Goal: Transaction & Acquisition: Purchase product/service

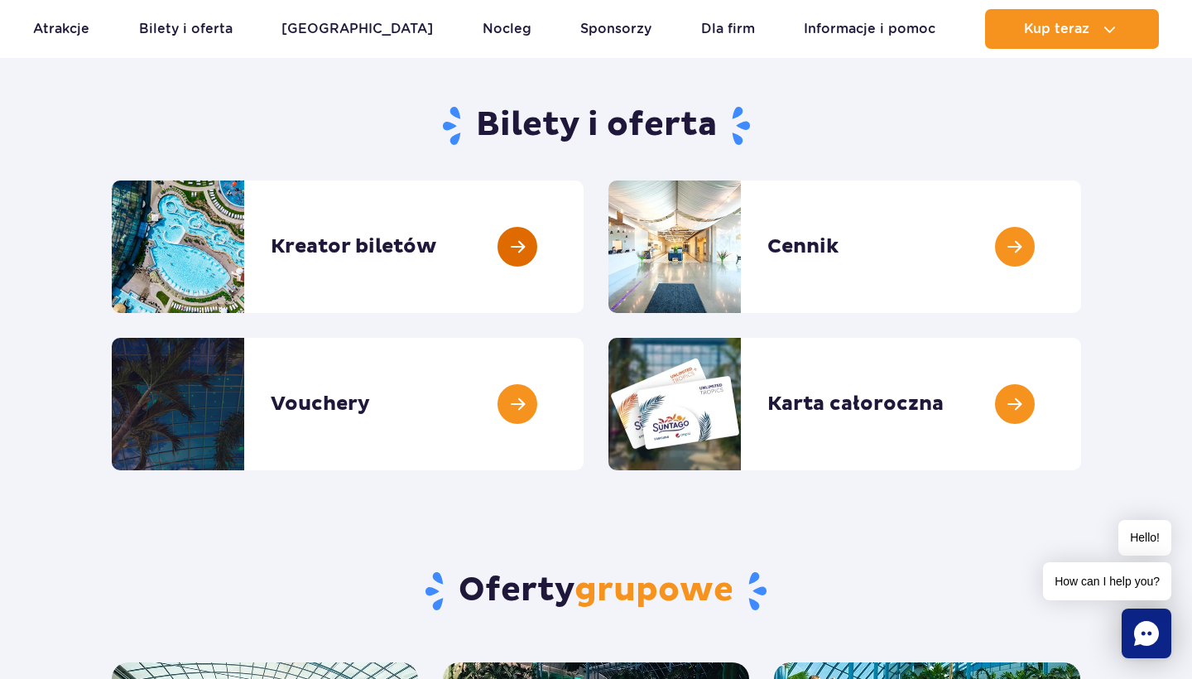
scroll to position [135, 0]
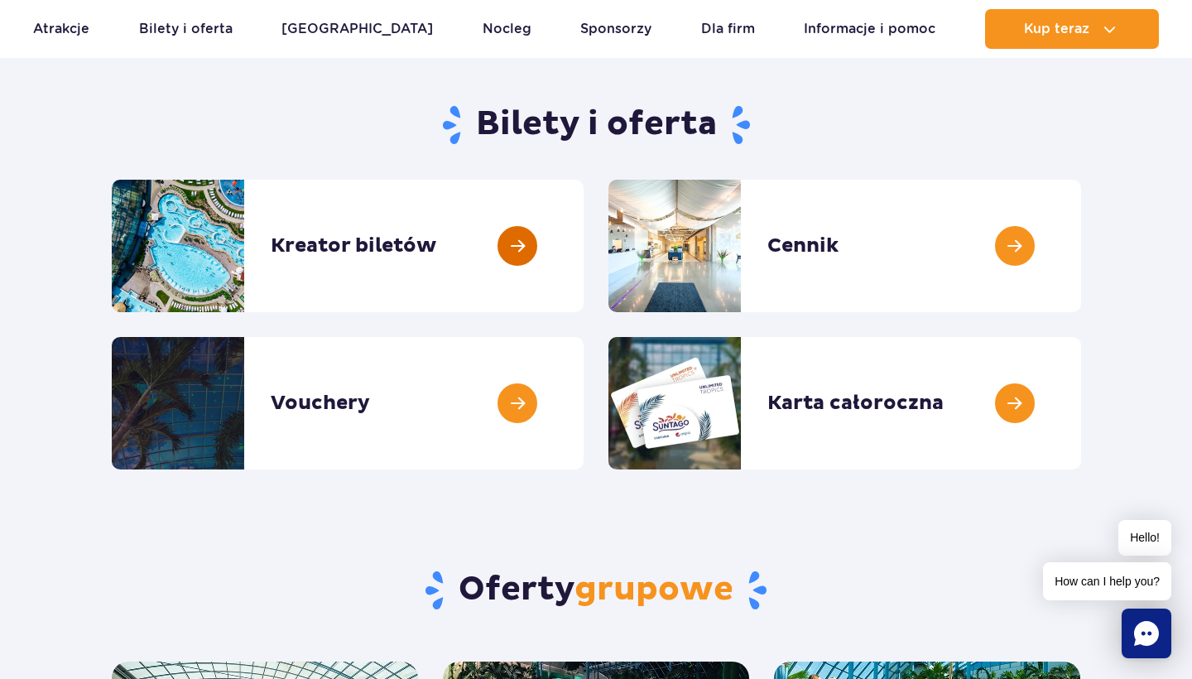
click at [584, 243] on link at bounding box center [584, 246] width 0 height 132
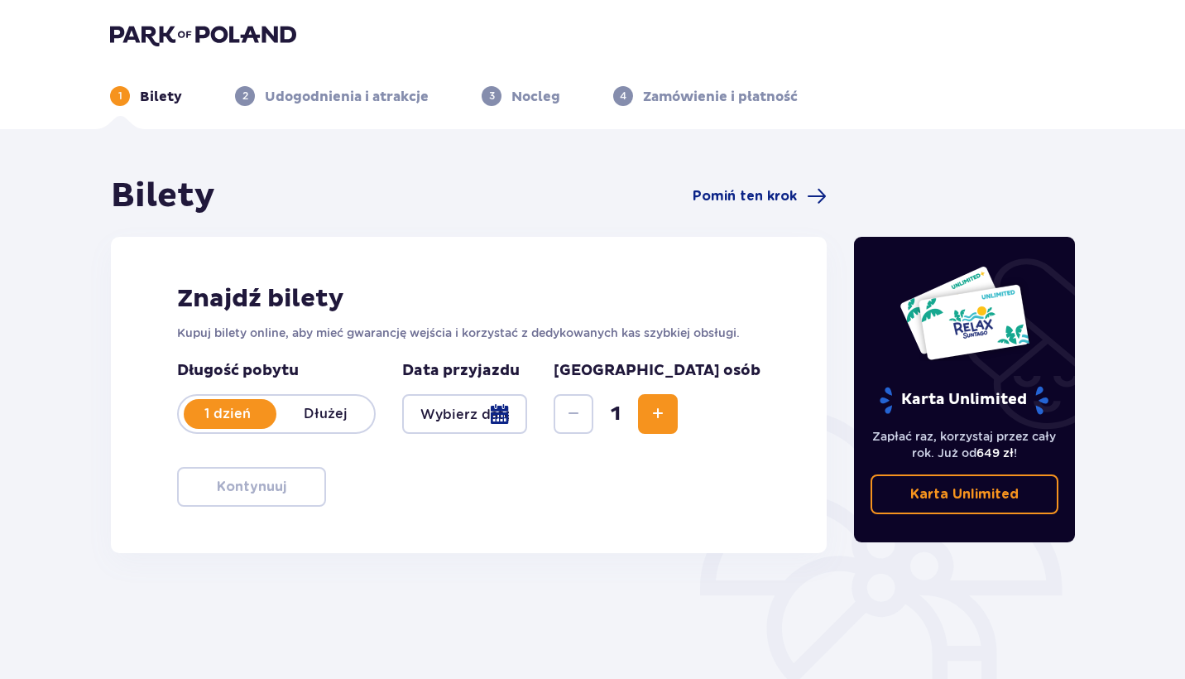
click at [527, 411] on div at bounding box center [464, 414] width 125 height 40
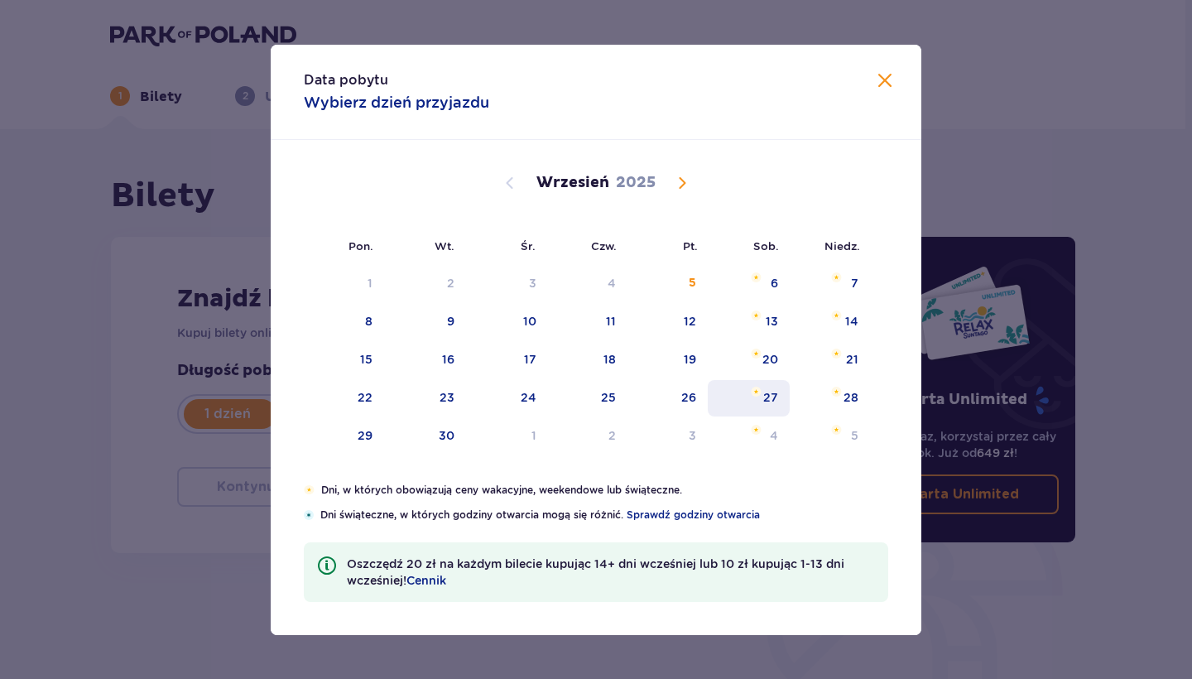
click at [748, 401] on div "27" at bounding box center [749, 398] width 82 height 36
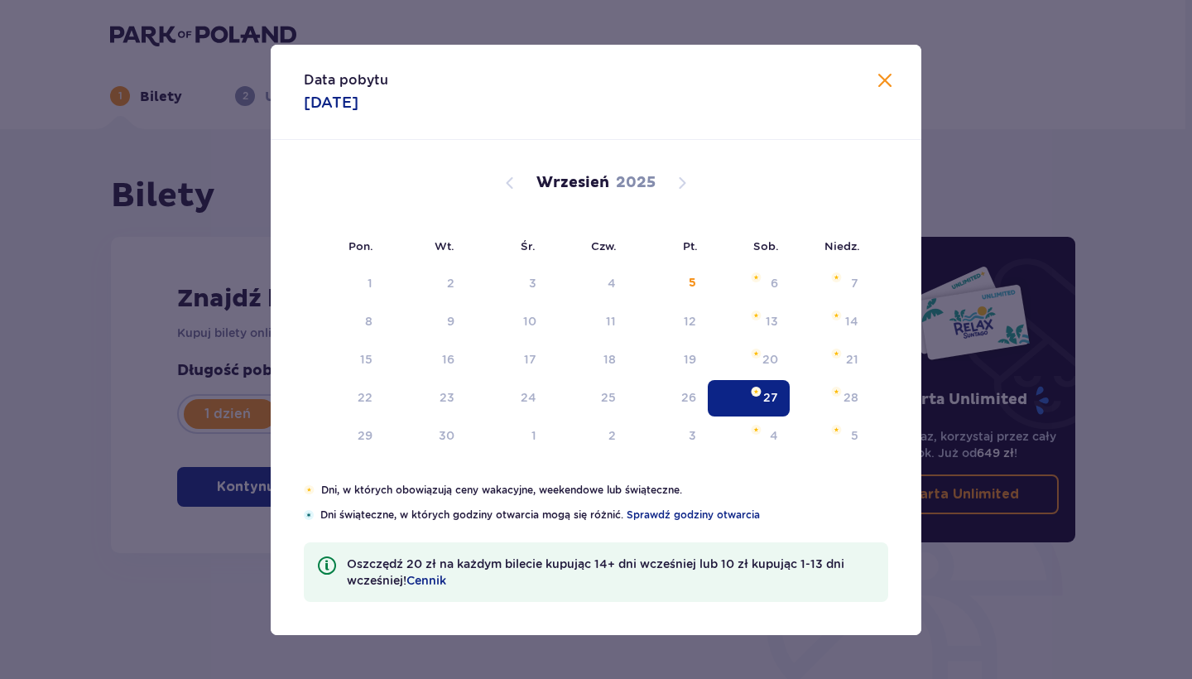
type input "[DATE]"
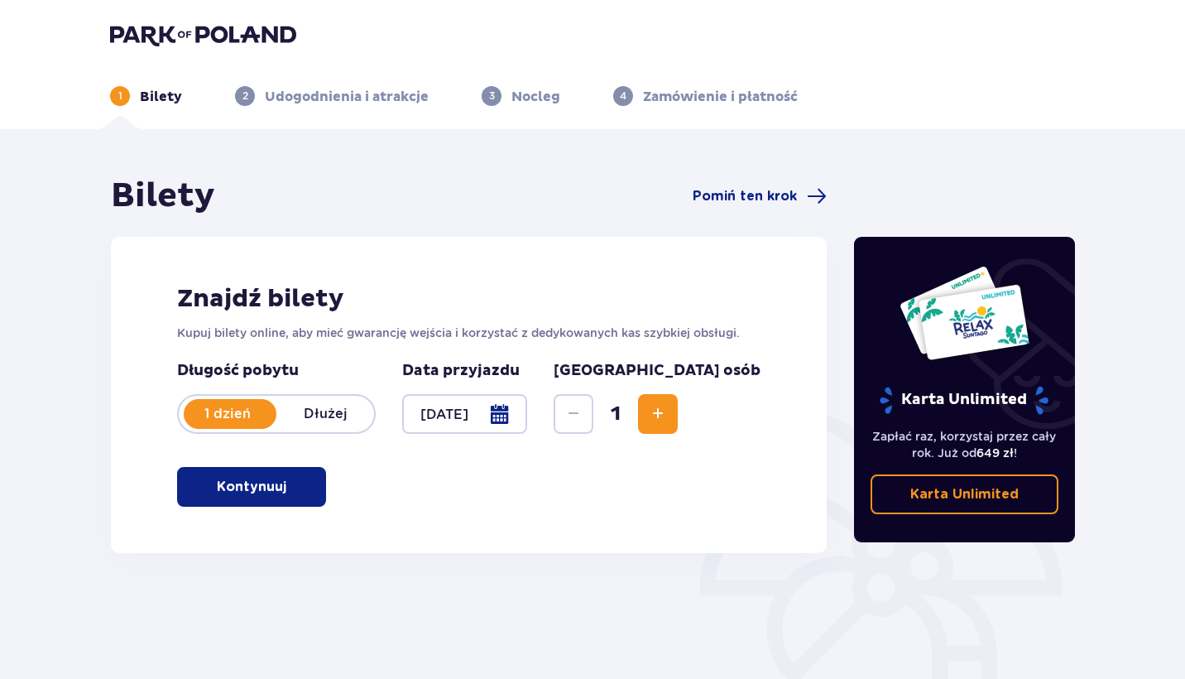
click at [668, 415] on span "Increase" at bounding box center [658, 414] width 20 height 20
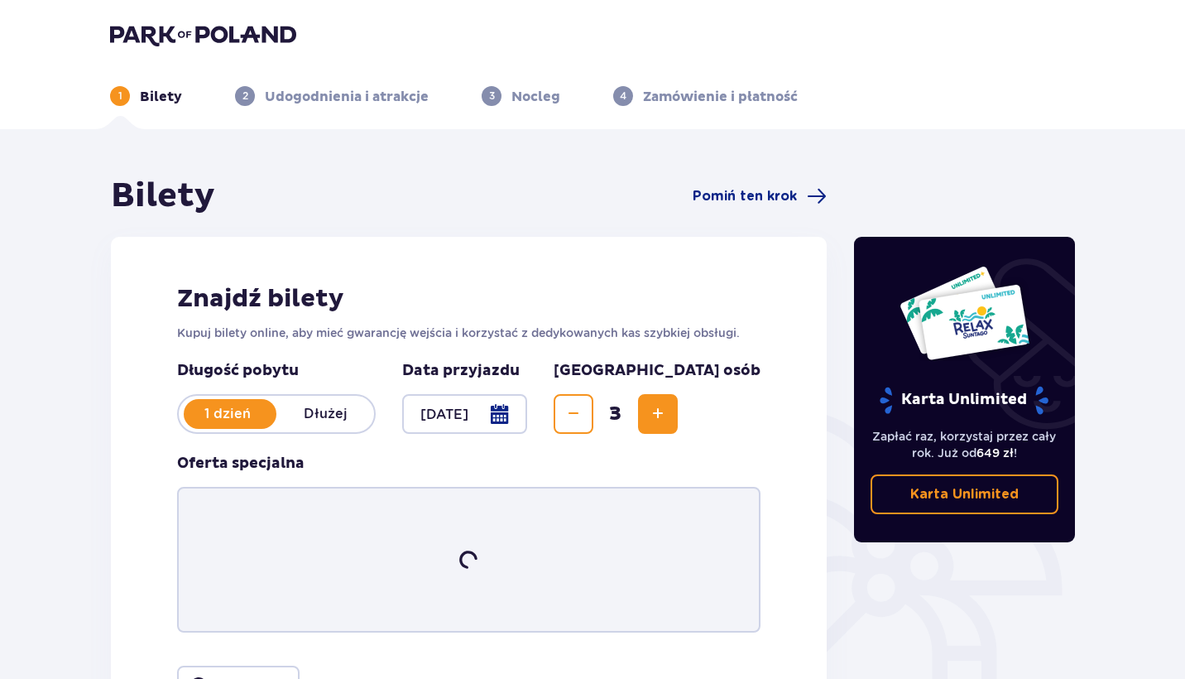
click at [668, 415] on span "Increase" at bounding box center [658, 414] width 20 height 20
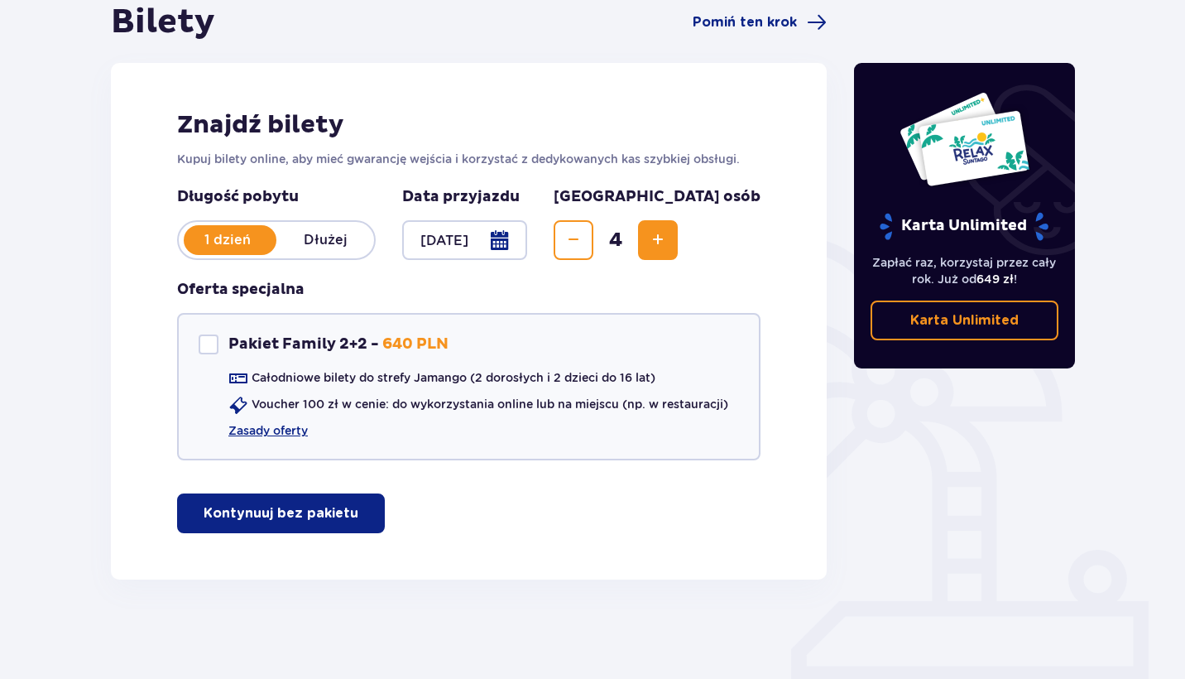
scroll to position [174, 0]
click at [347, 512] on button "Kontynuuj bez pakietu" at bounding box center [281, 513] width 208 height 40
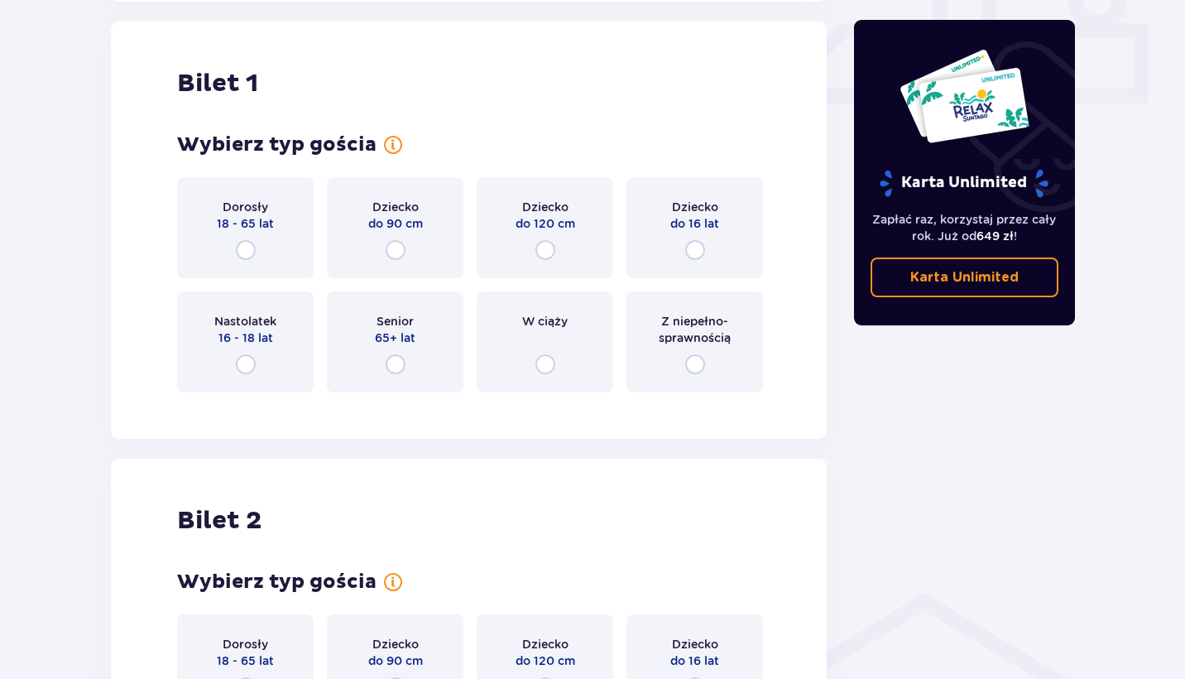
scroll to position [753, 0]
click at [257, 233] on div "Dorosły 18 - 65 lat" at bounding box center [245, 225] width 137 height 101
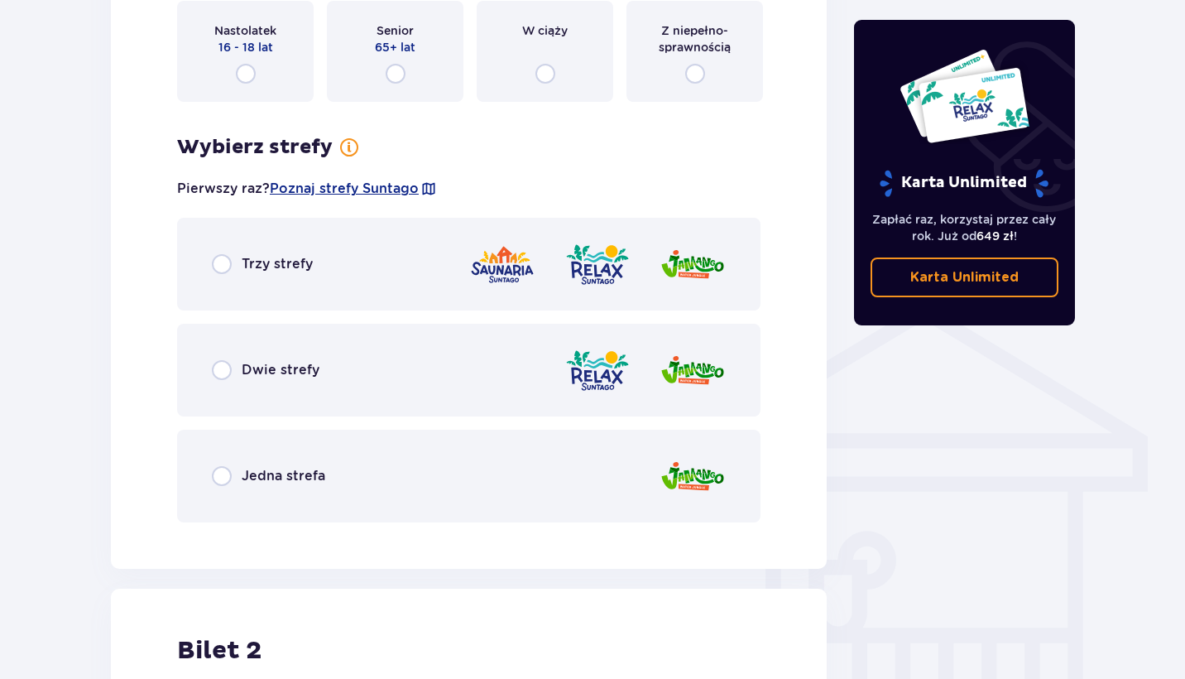
scroll to position [1065, 0]
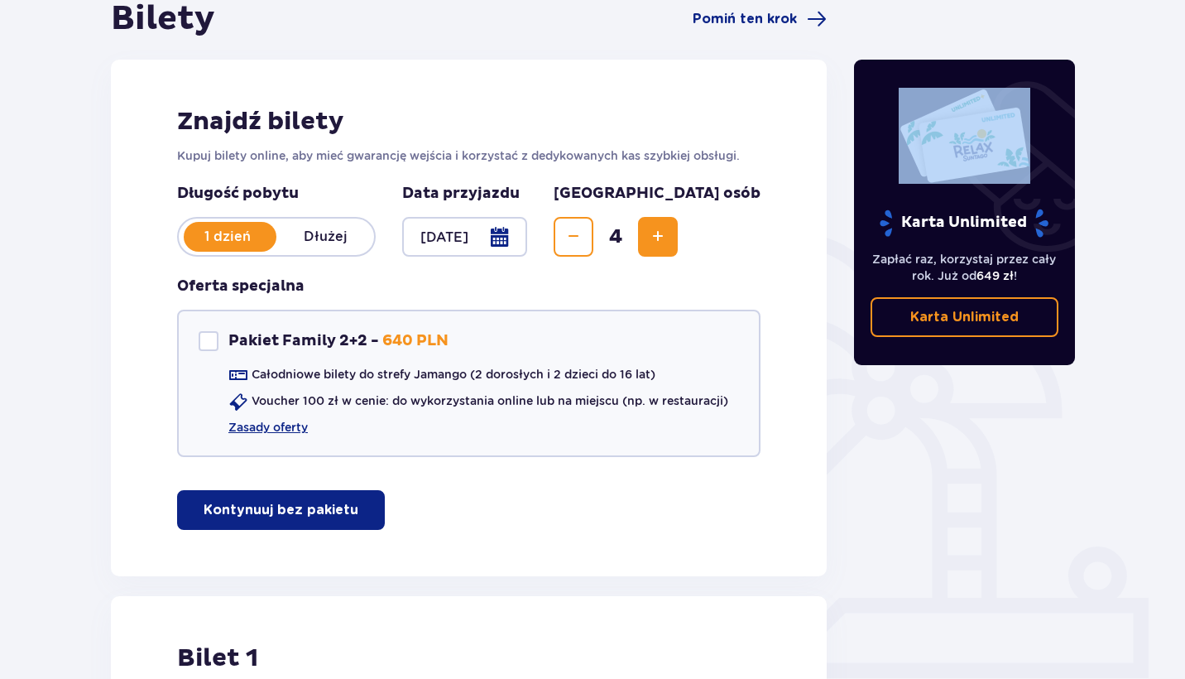
drag, startPoint x: 323, startPoint y: 164, endPoint x: 1126, endPoint y: -10, distance: 821.6
click at [1126, 0] on html "1 Bilety 2 Udogodnienia i atrakcje 3 Nocleg 4 Zamówienie i płatność Bilety Pomi…" at bounding box center [592, 162] width 1185 height 679
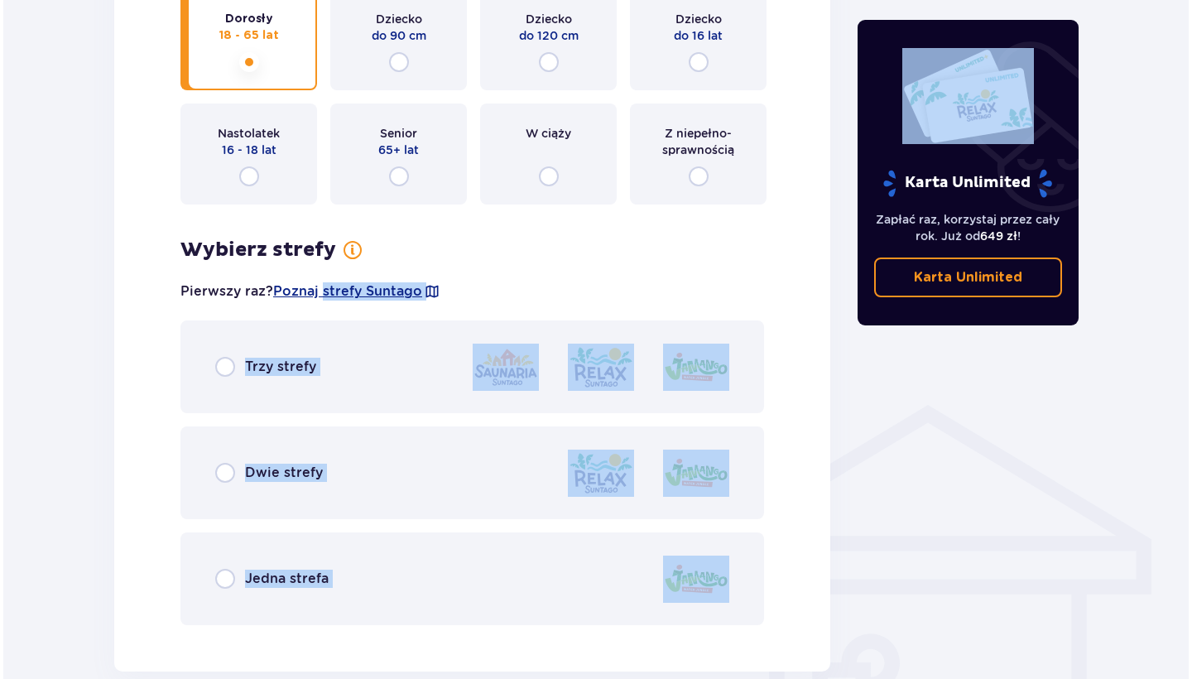
scroll to position [1047, 0]
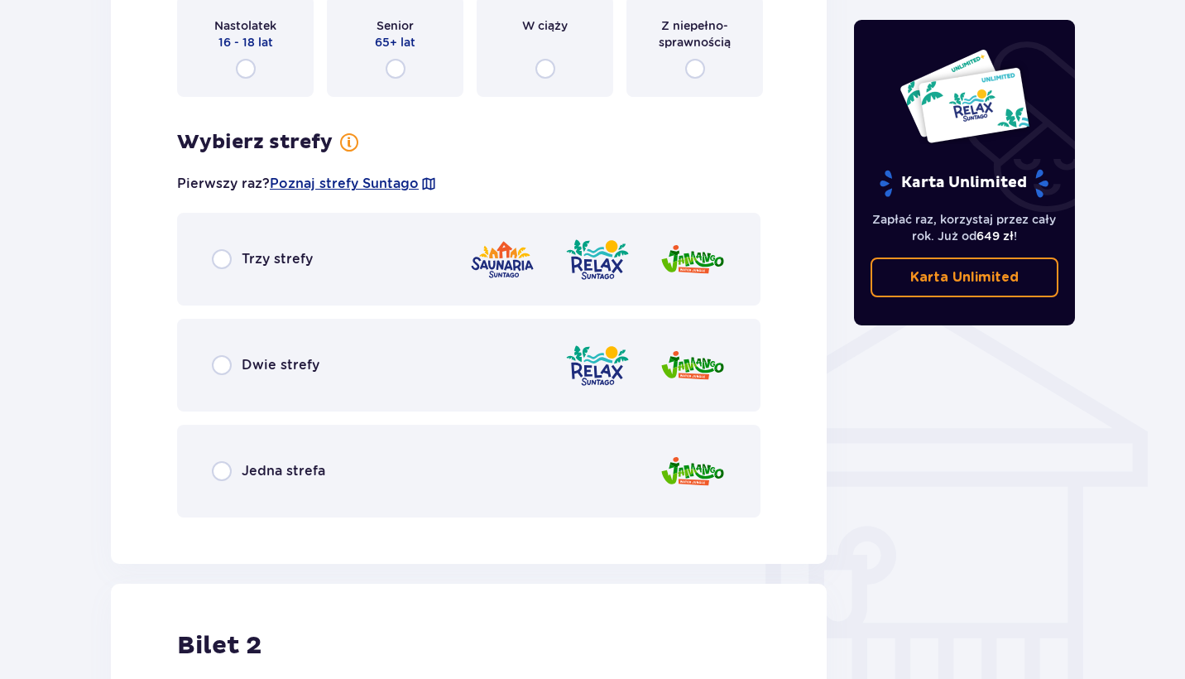
click at [702, 149] on div "Wybierz strefy Pierwszy raz? Poznaj strefy Suntago Trzy strefy Dwie strefy Jedn…" at bounding box center [469, 323] width 584 height 387
copy span "Suntago"
click at [389, 181] on span "Poznaj strefy Suntago" at bounding box center [344, 184] width 149 height 18
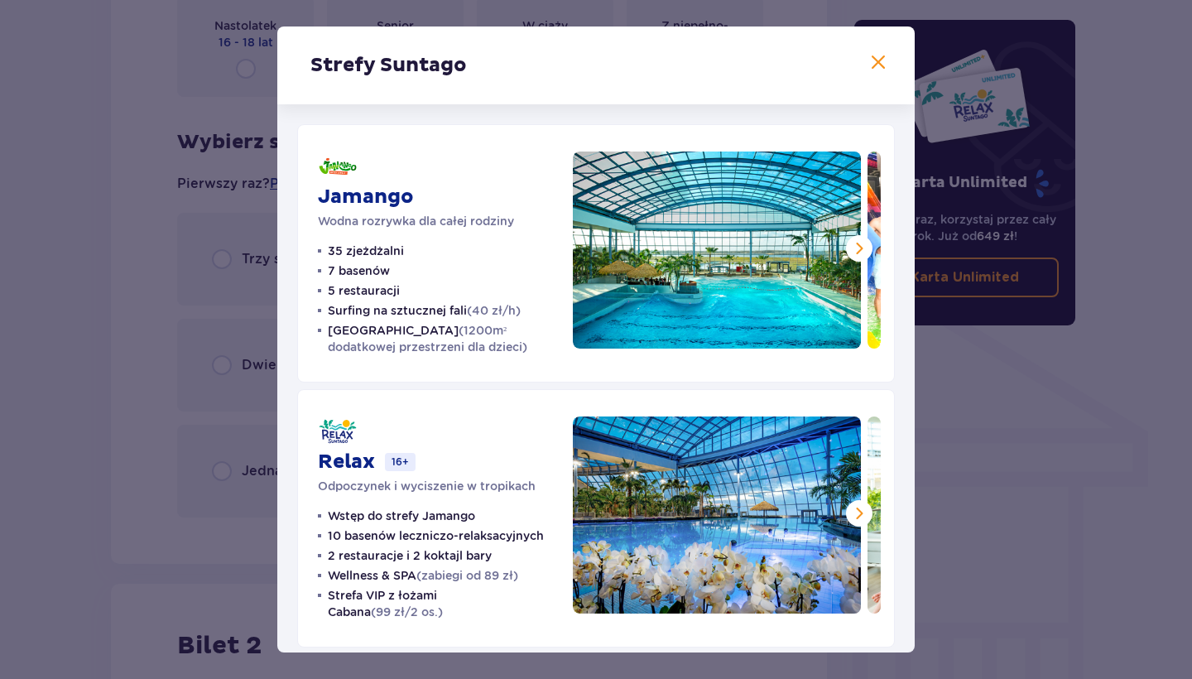
click at [849, 257] on span at bounding box center [859, 248] width 20 height 20
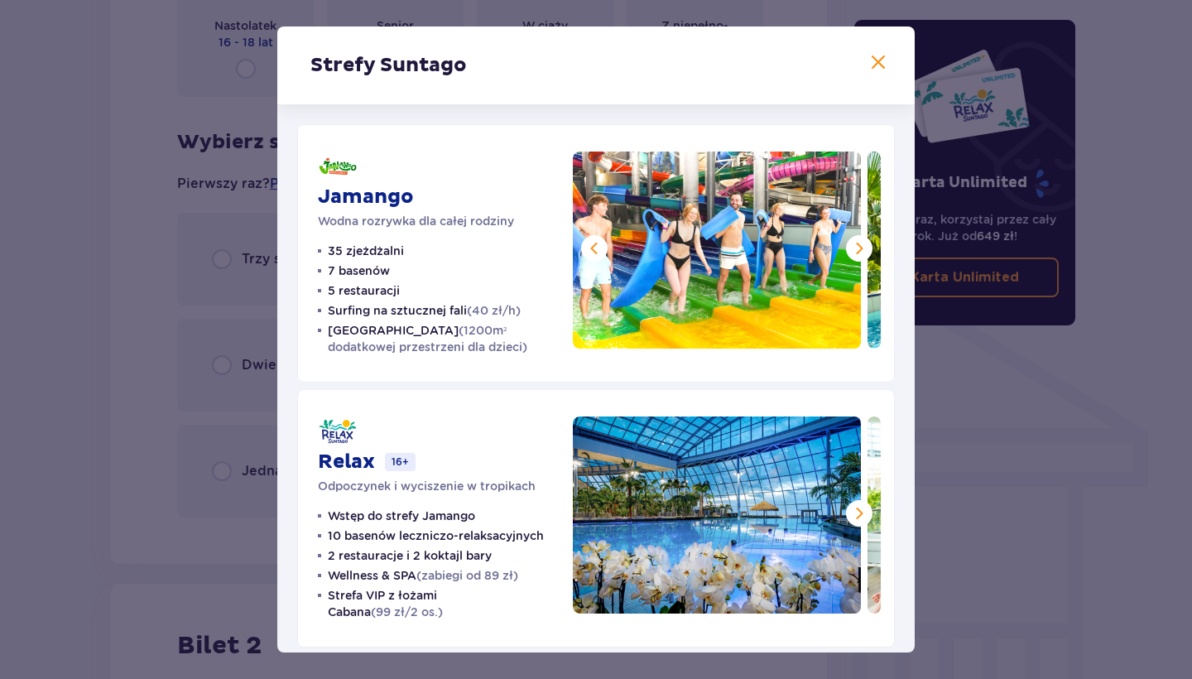
click at [853, 251] on span at bounding box center [859, 248] width 20 height 20
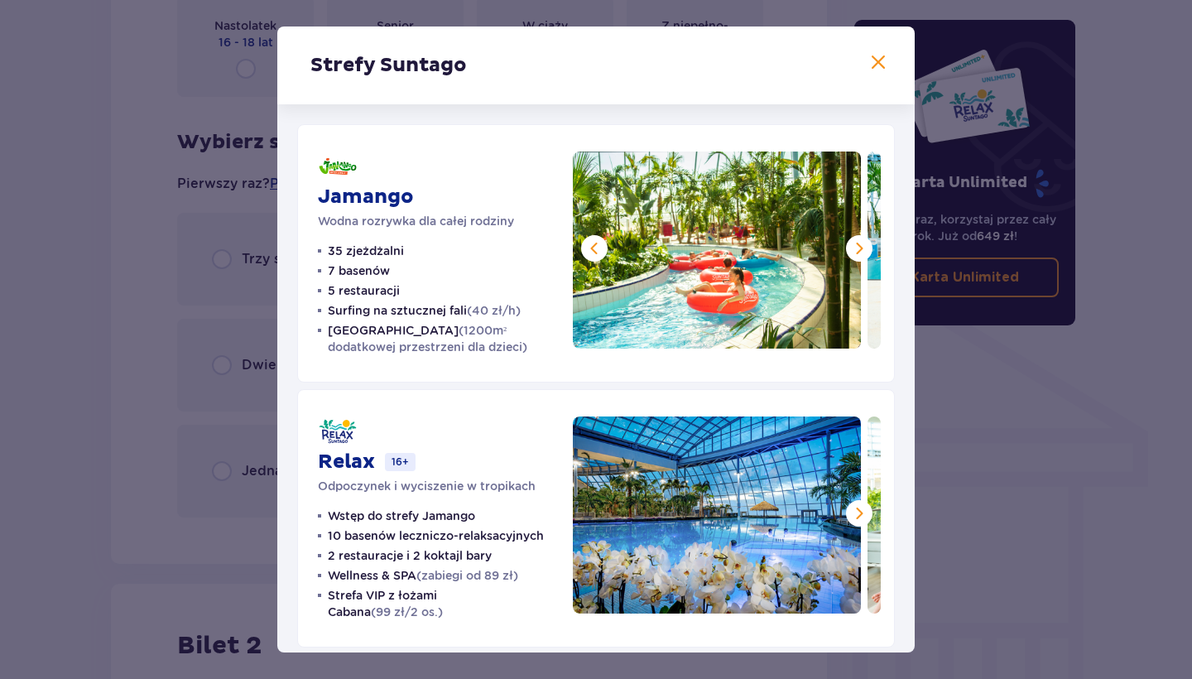
click at [853, 252] on span at bounding box center [859, 248] width 20 height 20
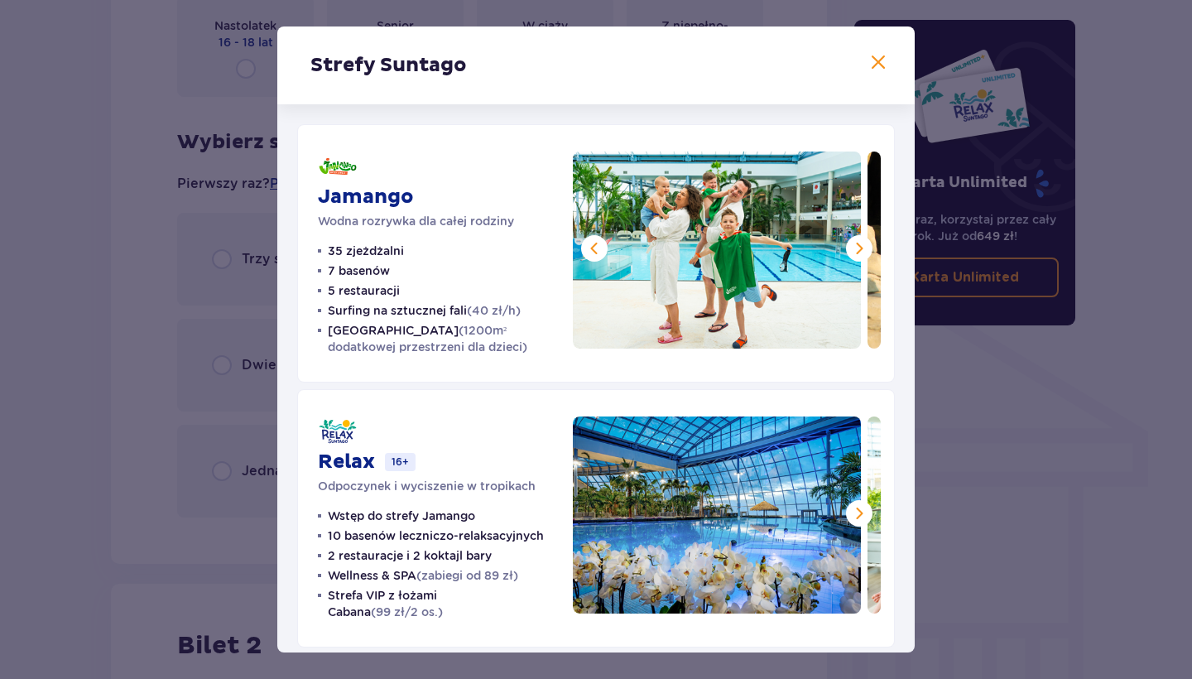
click at [853, 252] on span at bounding box center [859, 248] width 20 height 20
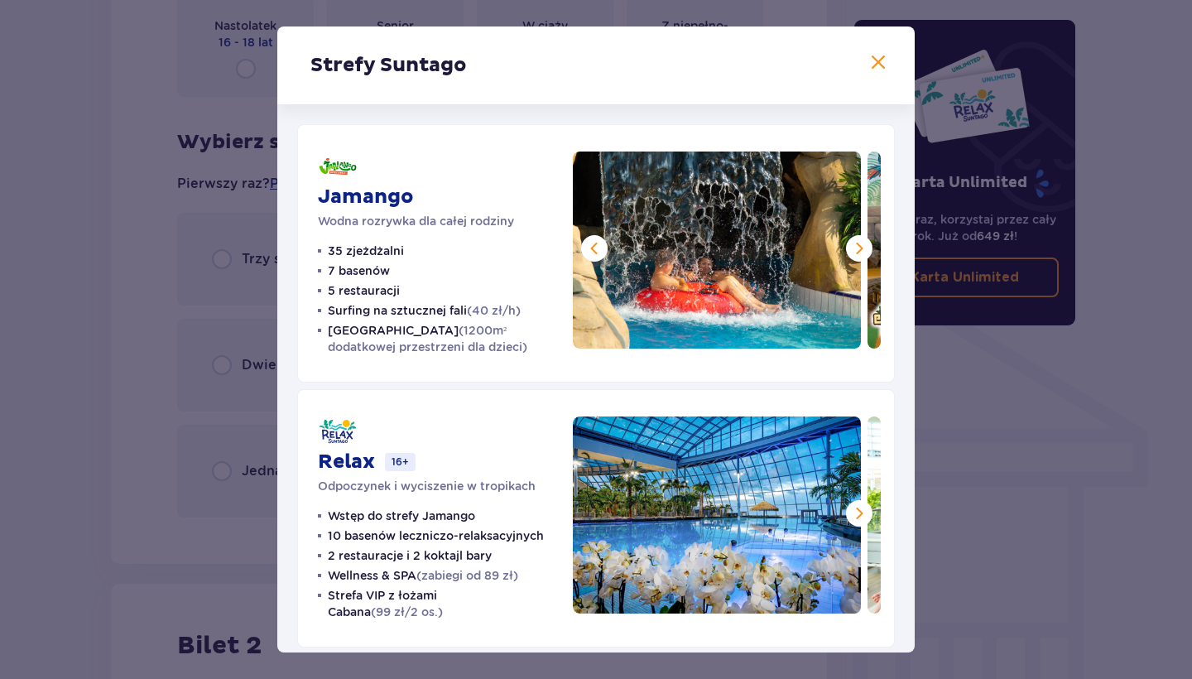
click at [854, 252] on span at bounding box center [859, 248] width 20 height 20
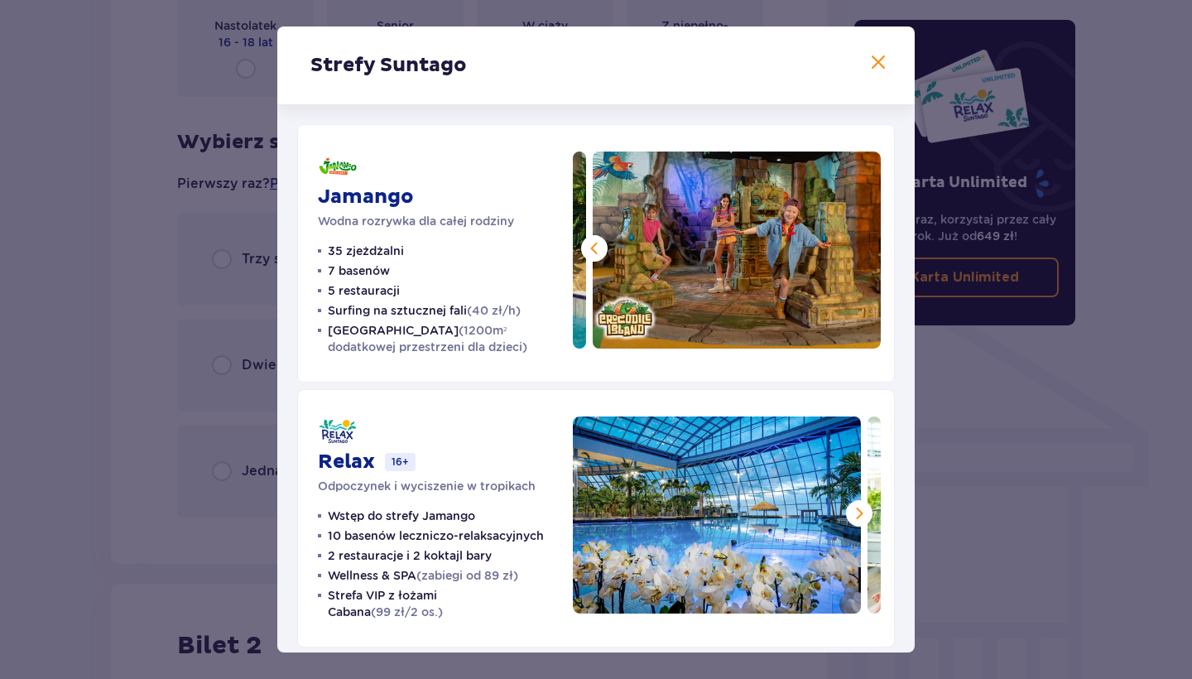
click at [854, 253] on img at bounding box center [737, 249] width 288 height 197
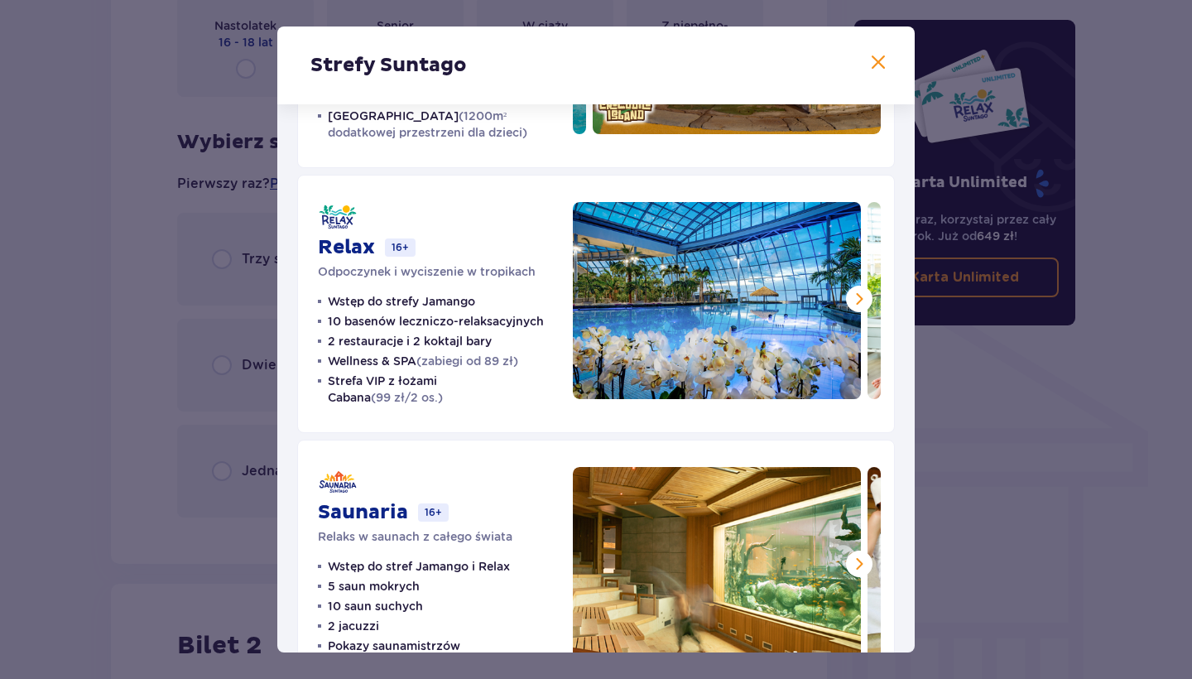
scroll to position [240, 0]
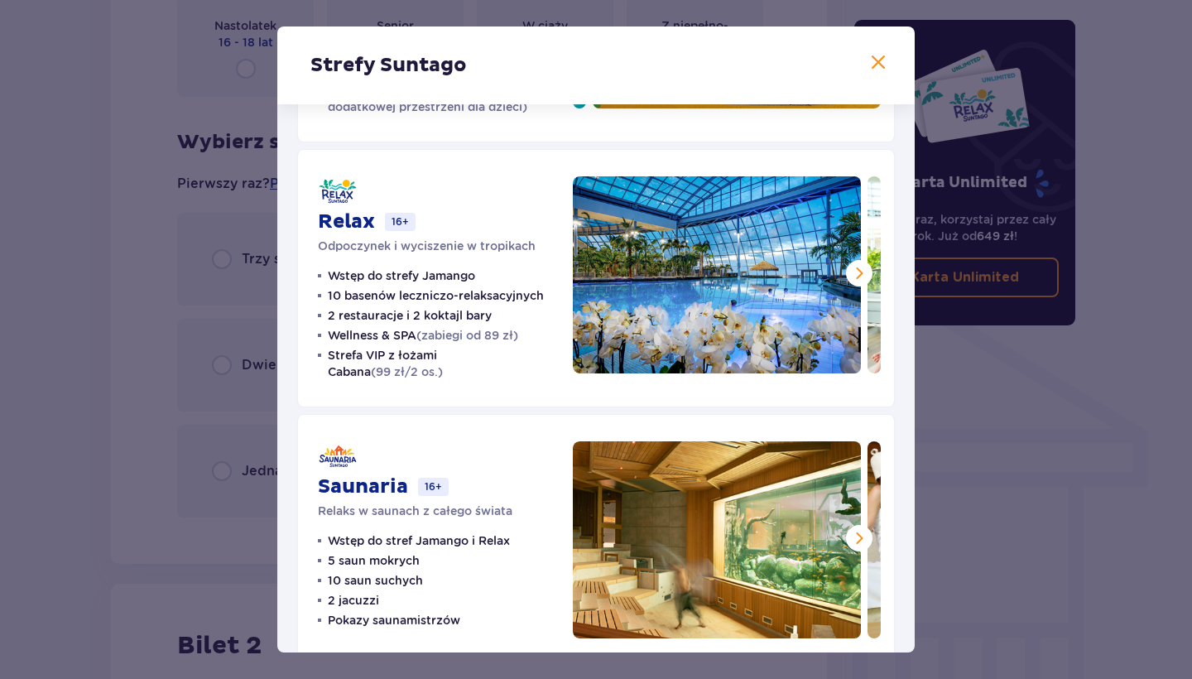
click at [856, 275] on span at bounding box center [859, 273] width 20 height 20
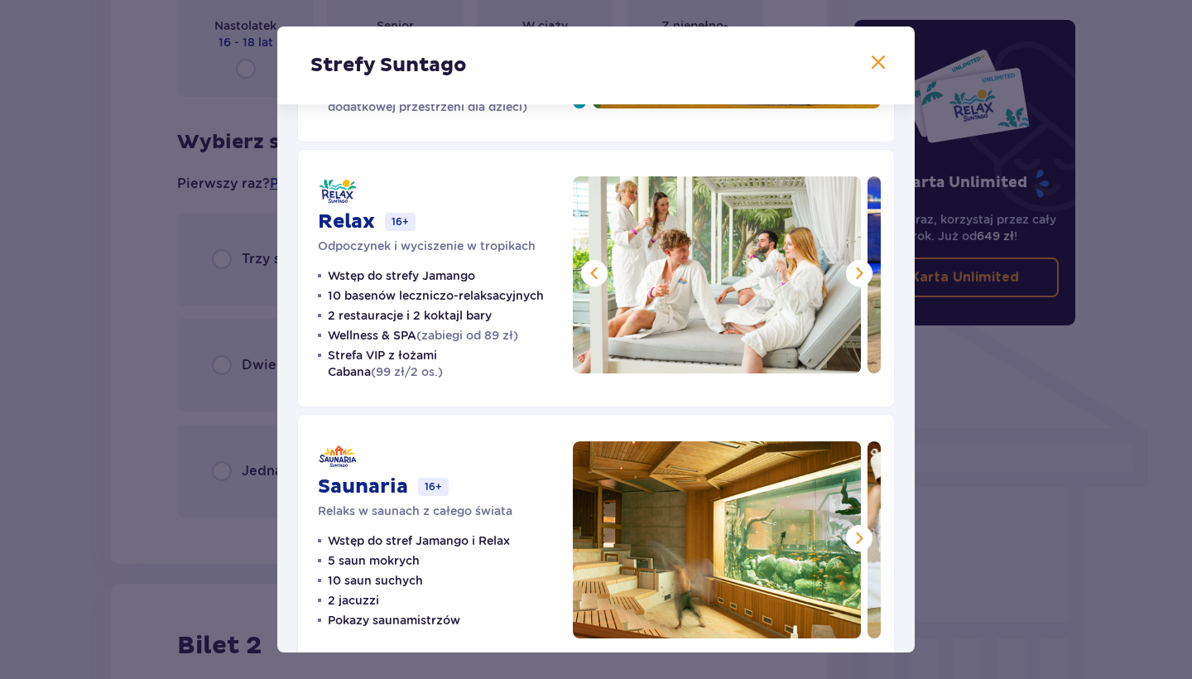
click at [856, 276] on span at bounding box center [859, 273] width 20 height 20
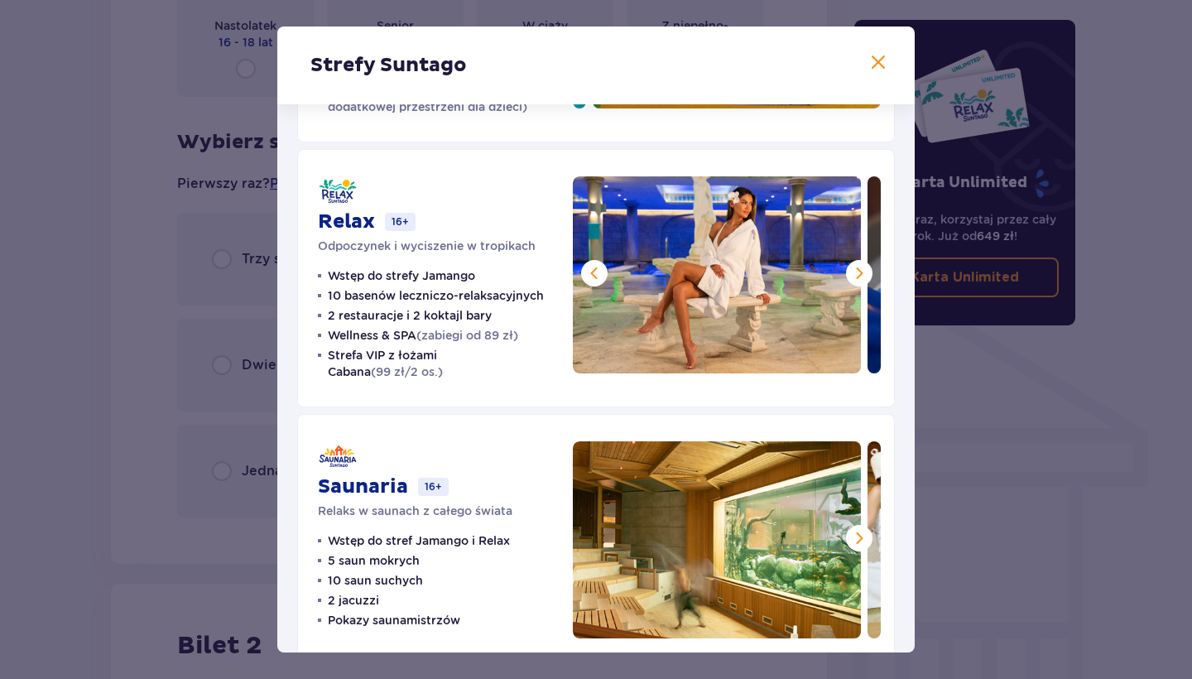
click at [856, 276] on span at bounding box center [859, 273] width 20 height 20
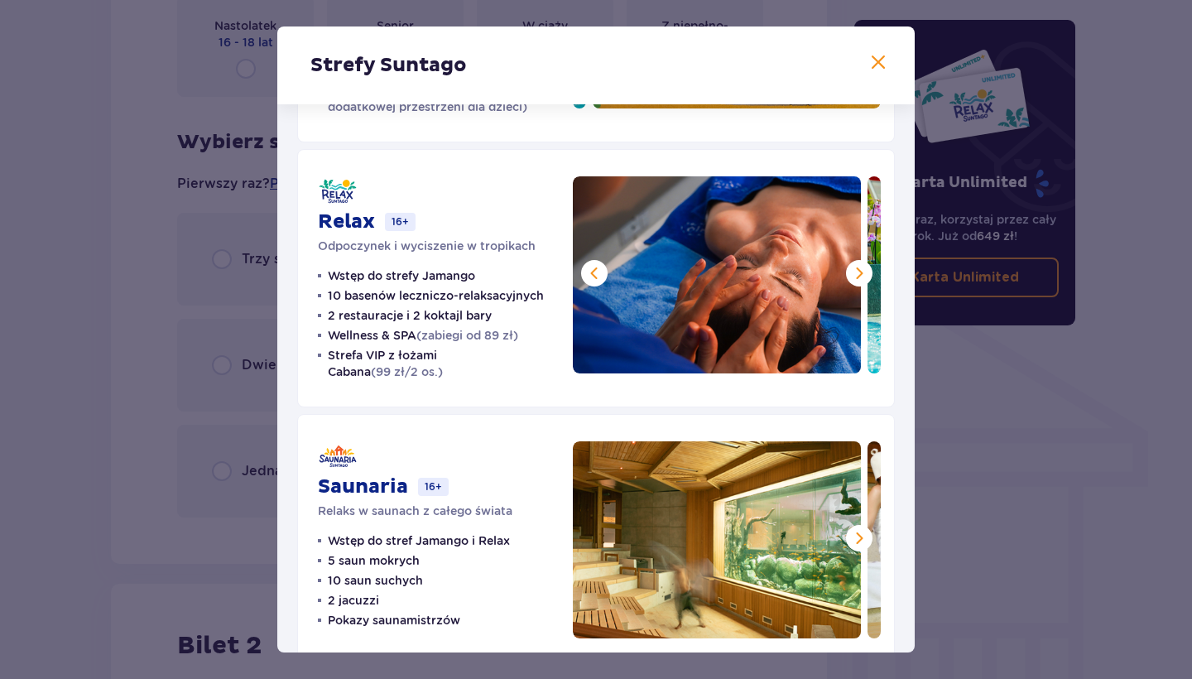
click at [856, 276] on span at bounding box center [859, 273] width 20 height 20
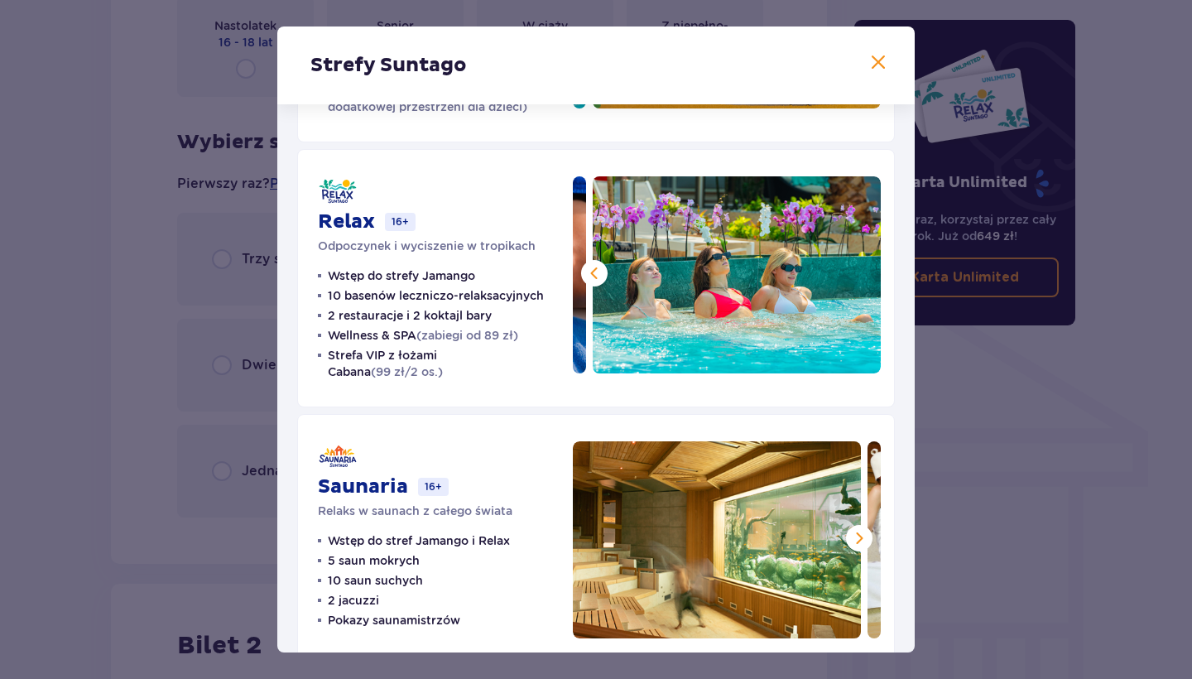
click at [856, 276] on img at bounding box center [737, 274] width 288 height 197
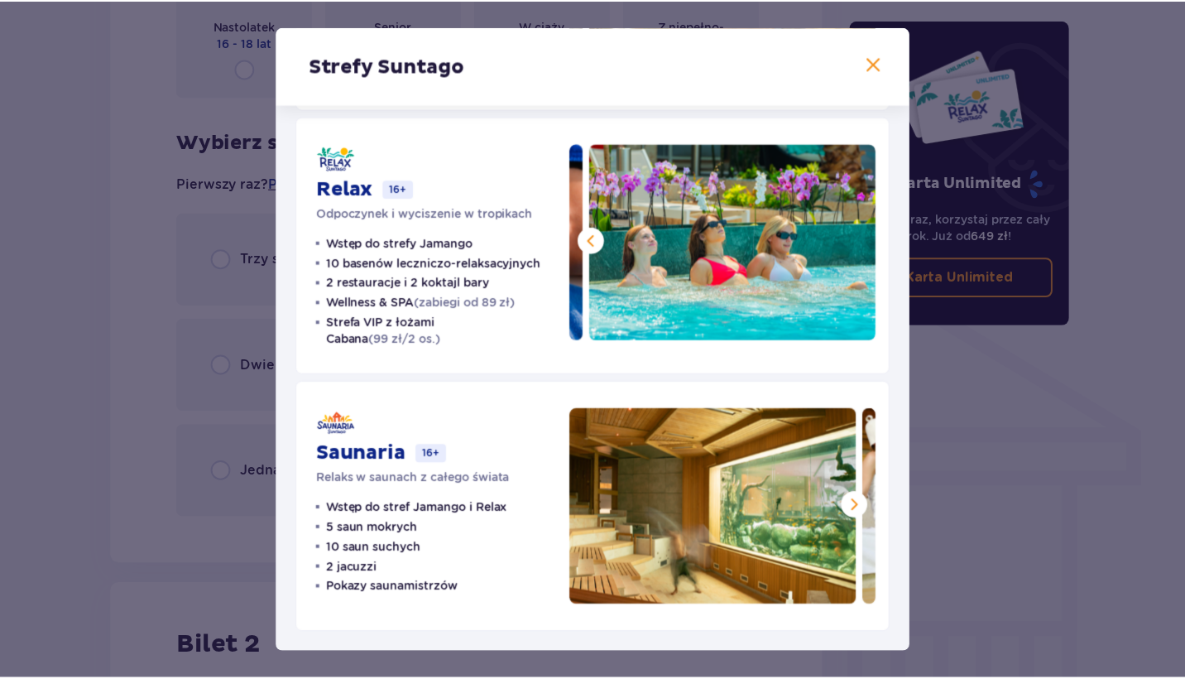
scroll to position [273, 0]
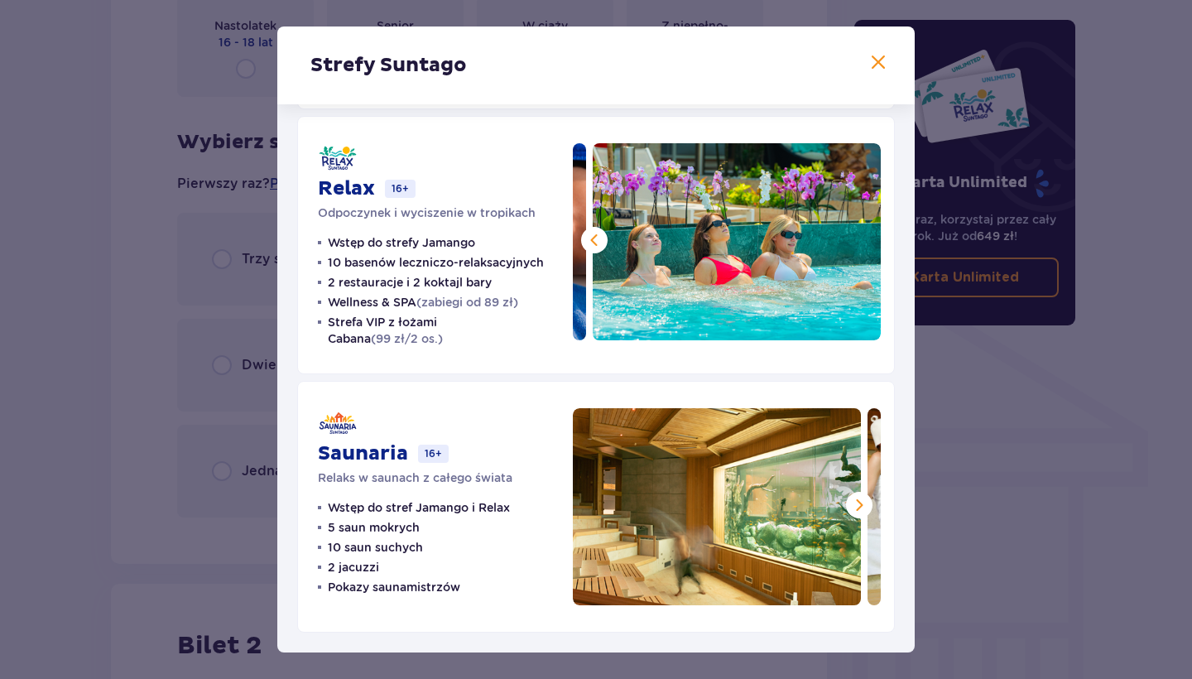
click at [854, 507] on span at bounding box center [859, 505] width 20 height 20
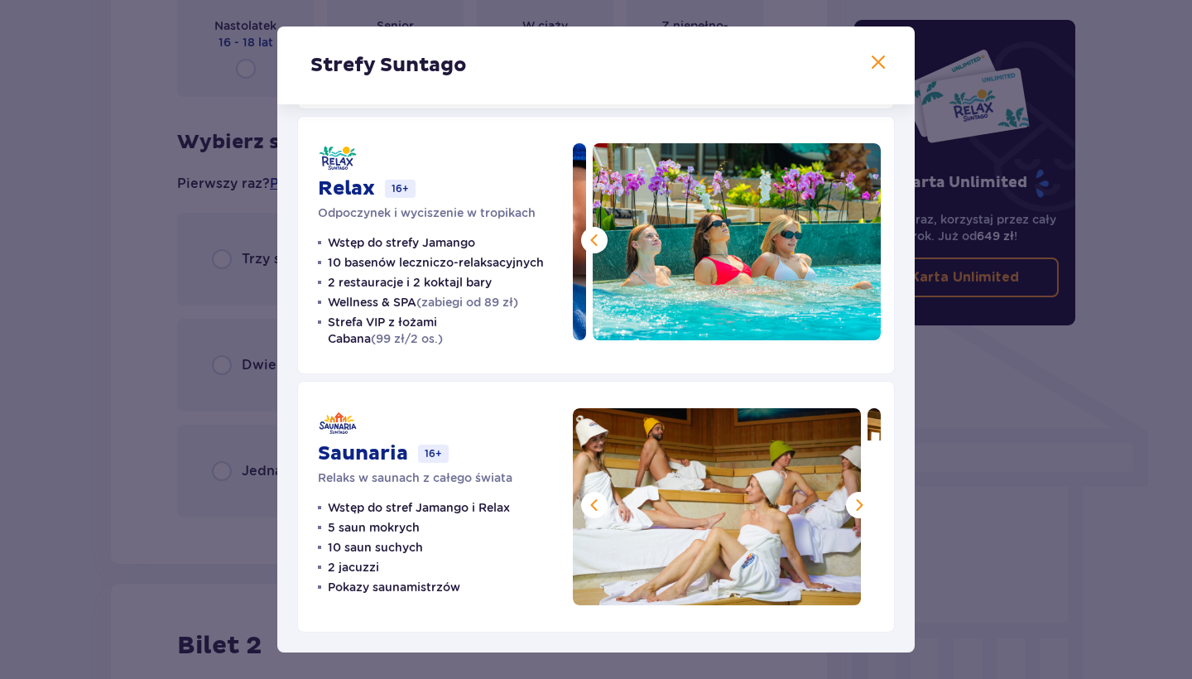
click at [854, 507] on span at bounding box center [859, 505] width 20 height 20
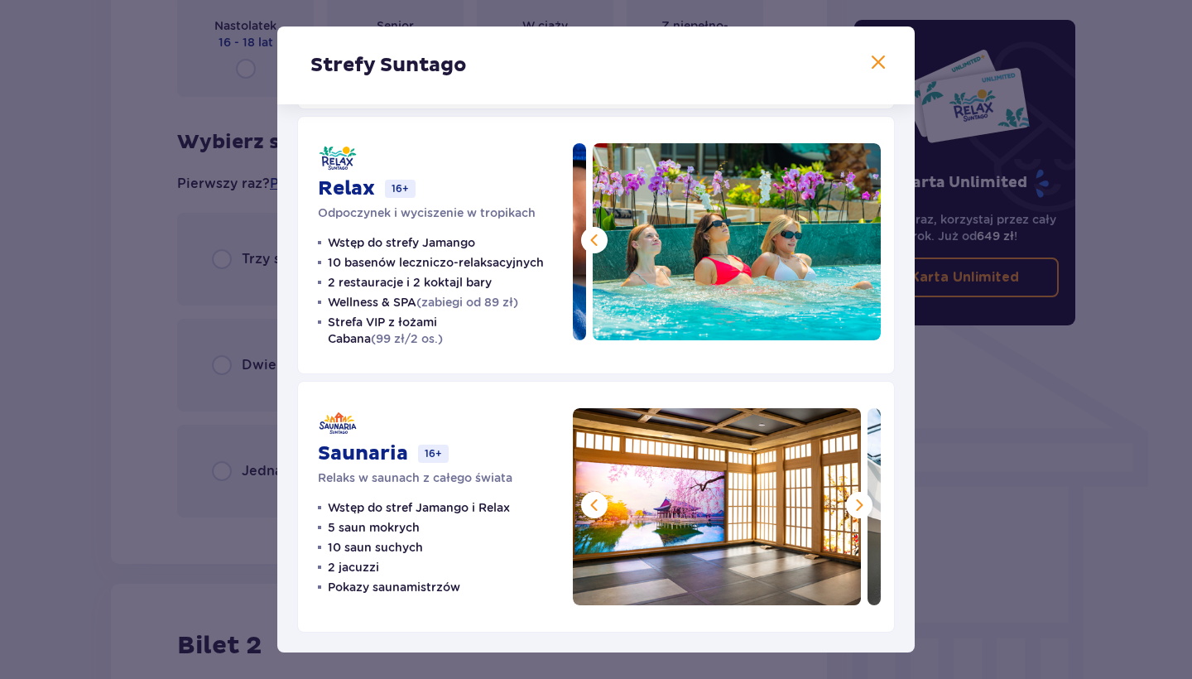
click at [854, 507] on span at bounding box center [859, 505] width 20 height 20
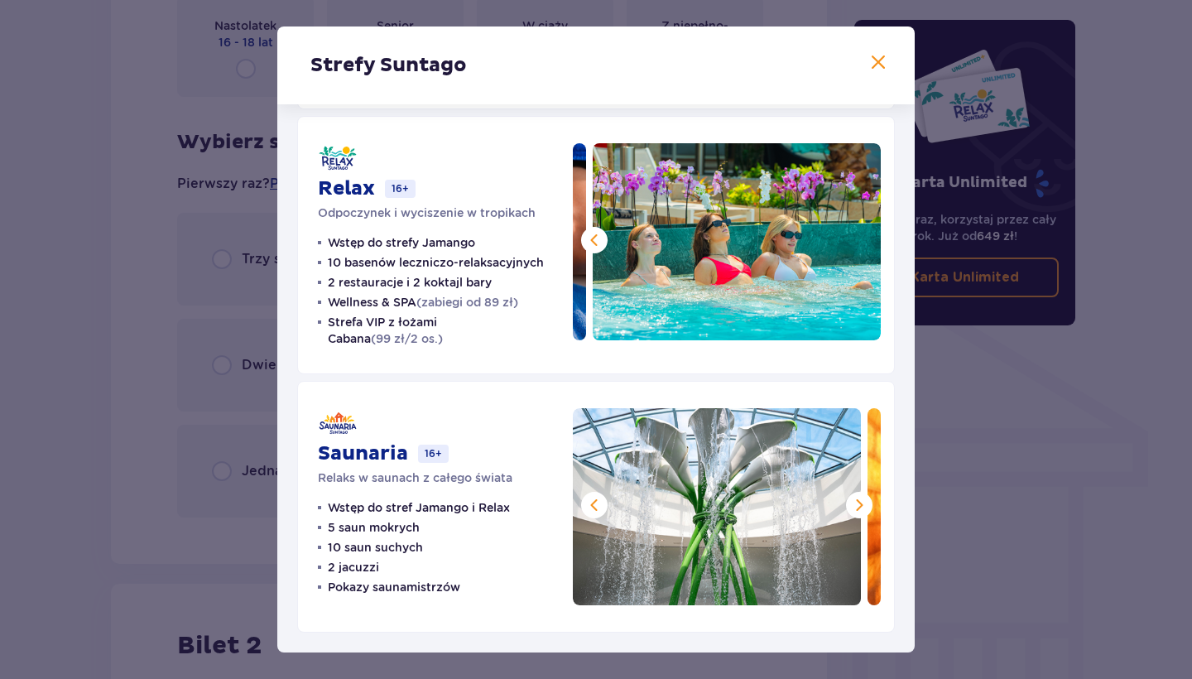
click at [854, 507] on span at bounding box center [859, 505] width 20 height 20
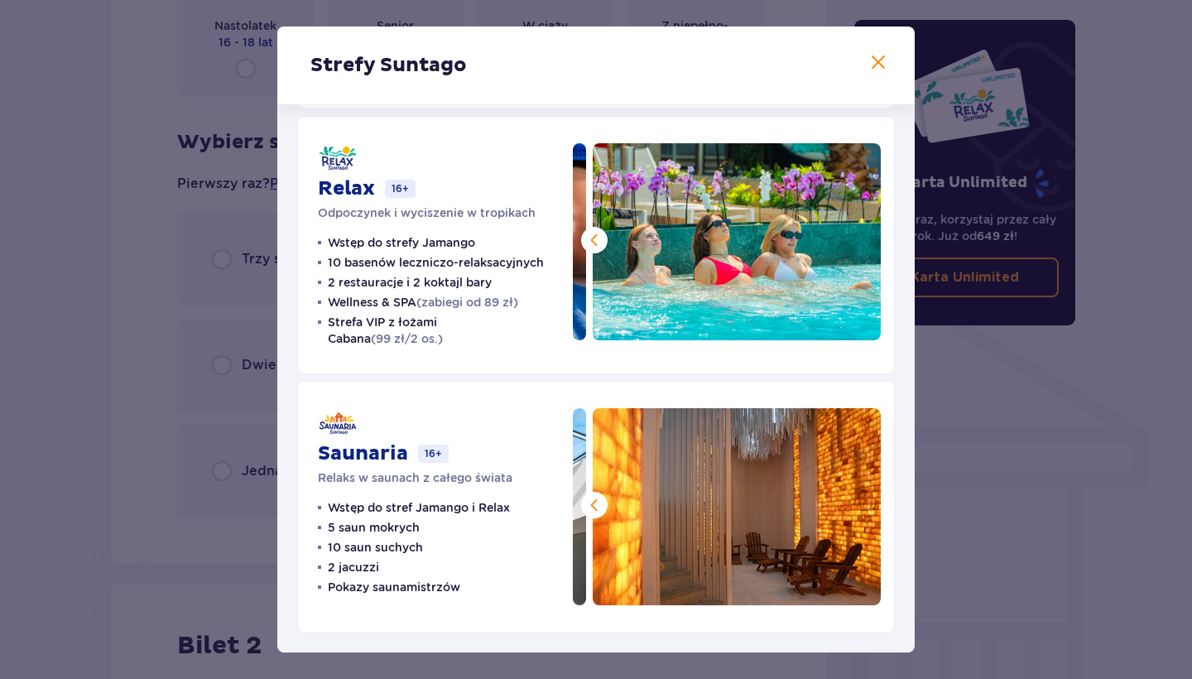
click at [1087, 448] on div "Strefy Suntago Jamango Wodna rozrywka dla całej rodziny 35 zjeżdżalni 7 basenów…" at bounding box center [596, 339] width 1192 height 679
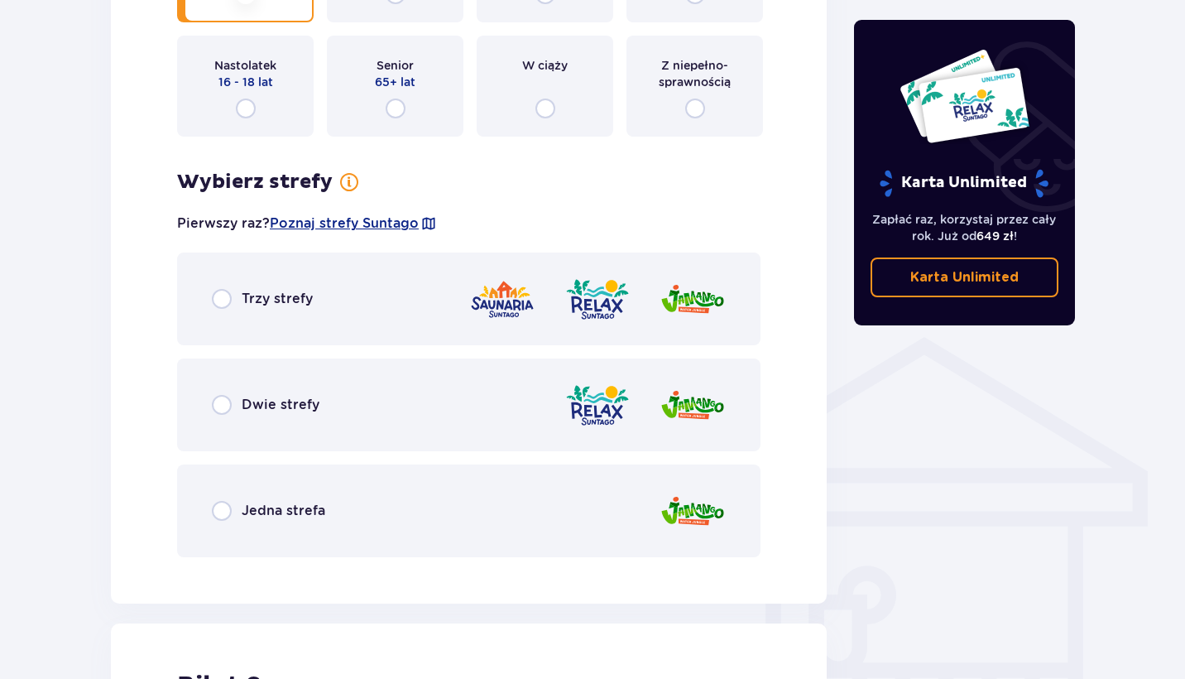
scroll to position [1034, 0]
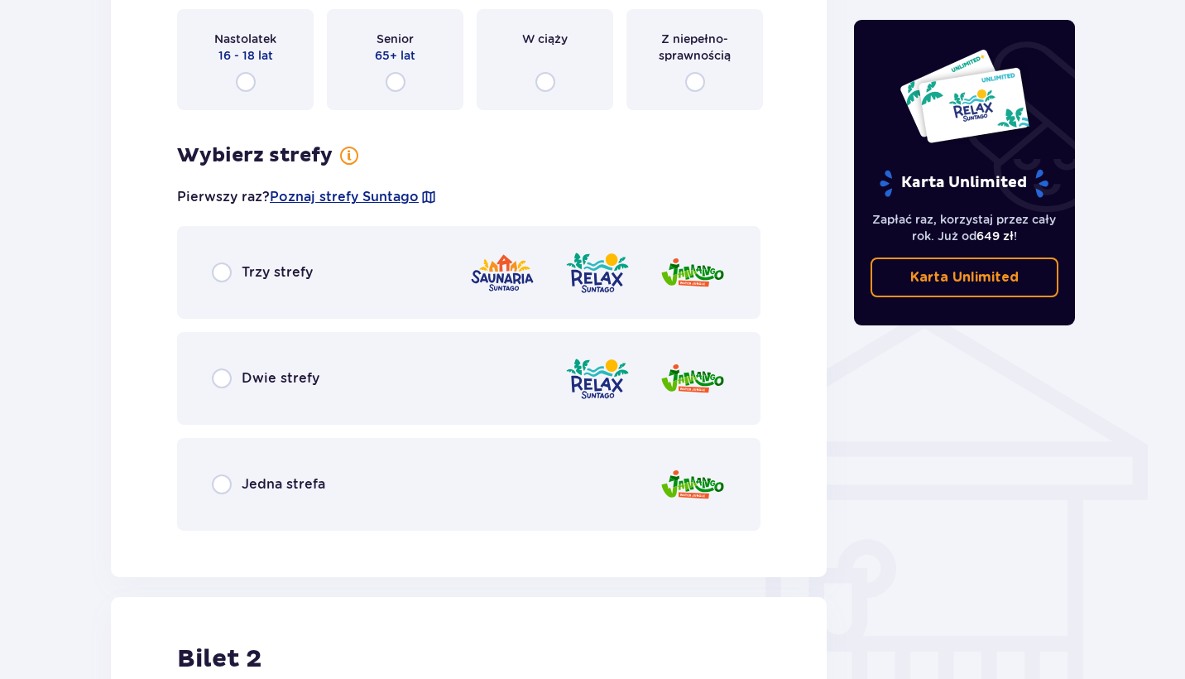
click at [227, 280] on input "radio" at bounding box center [222, 272] width 20 height 20
radio input "true"
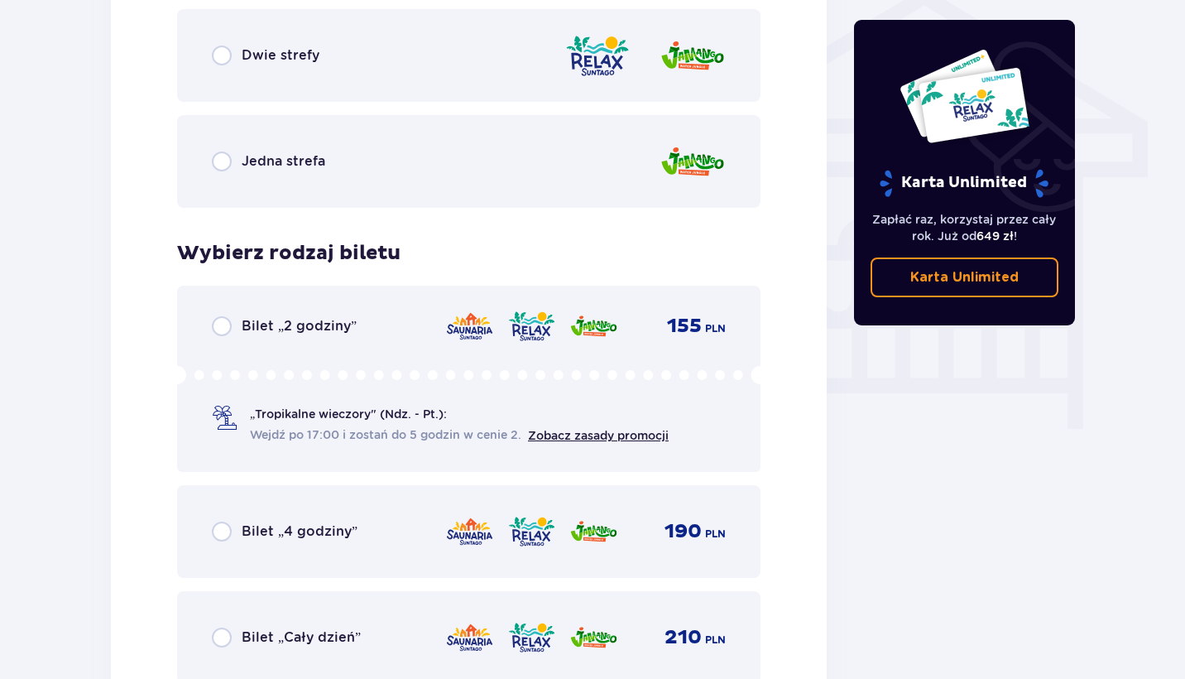
scroll to position [1230, 0]
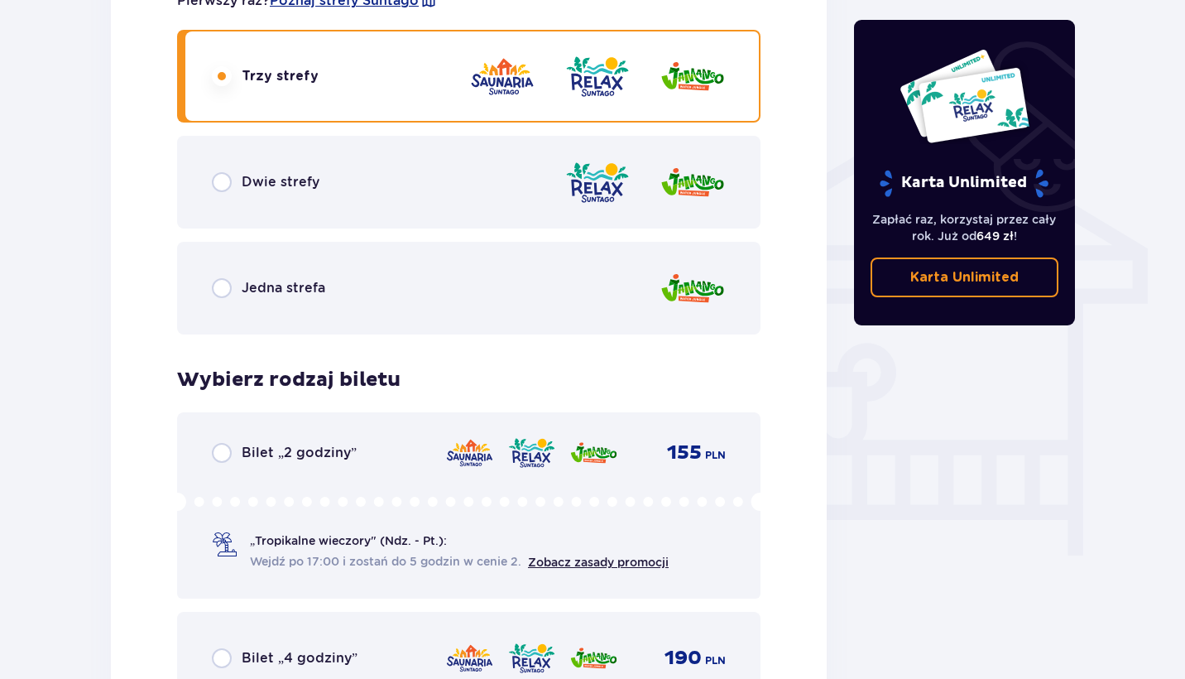
click at [224, 182] on input "radio" at bounding box center [222, 182] width 20 height 20
radio input "true"
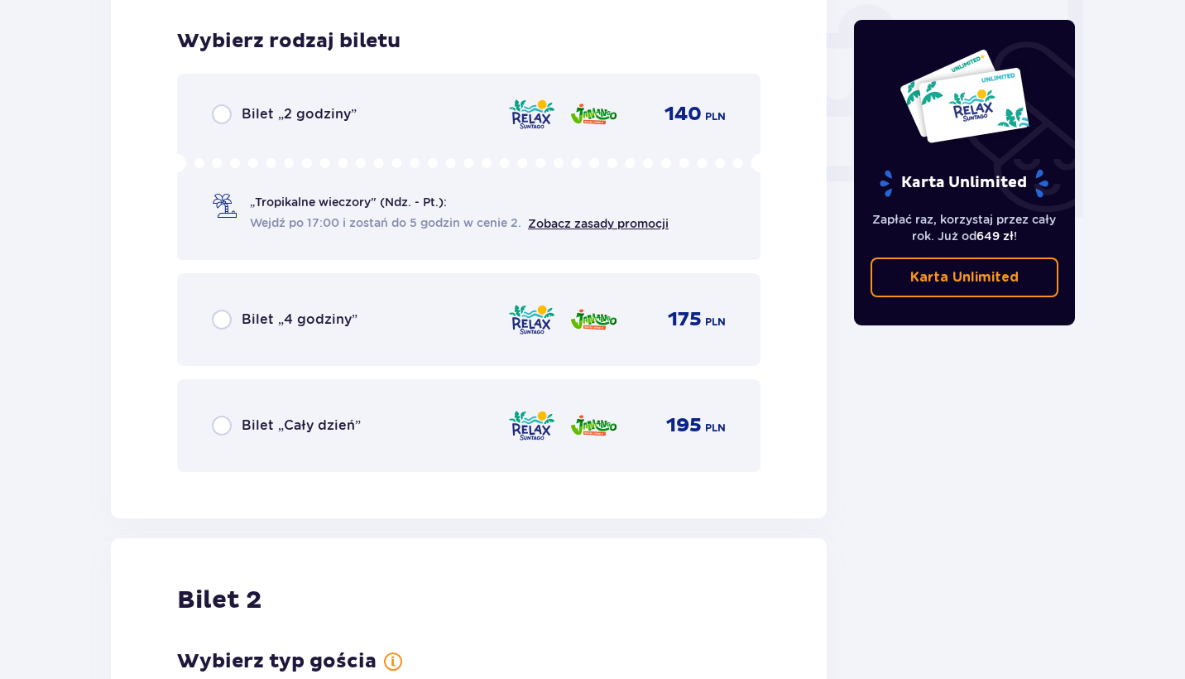
scroll to position [1578, 0]
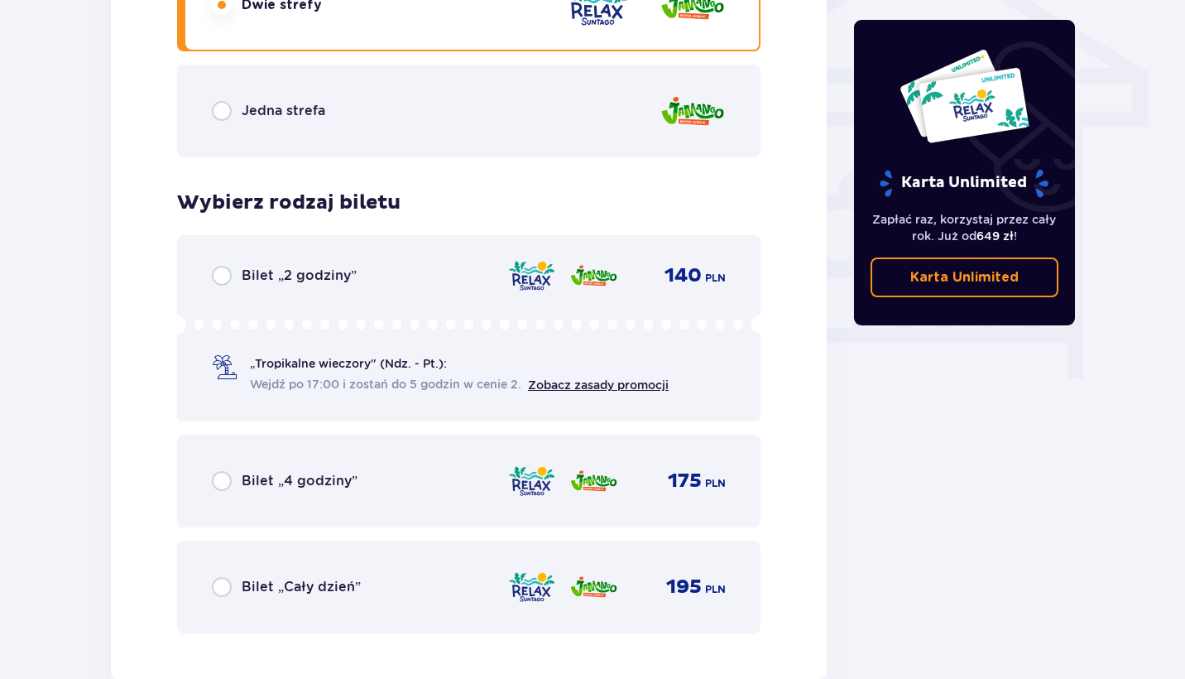
click at [223, 109] on input "radio" at bounding box center [222, 111] width 20 height 20
radio input "true"
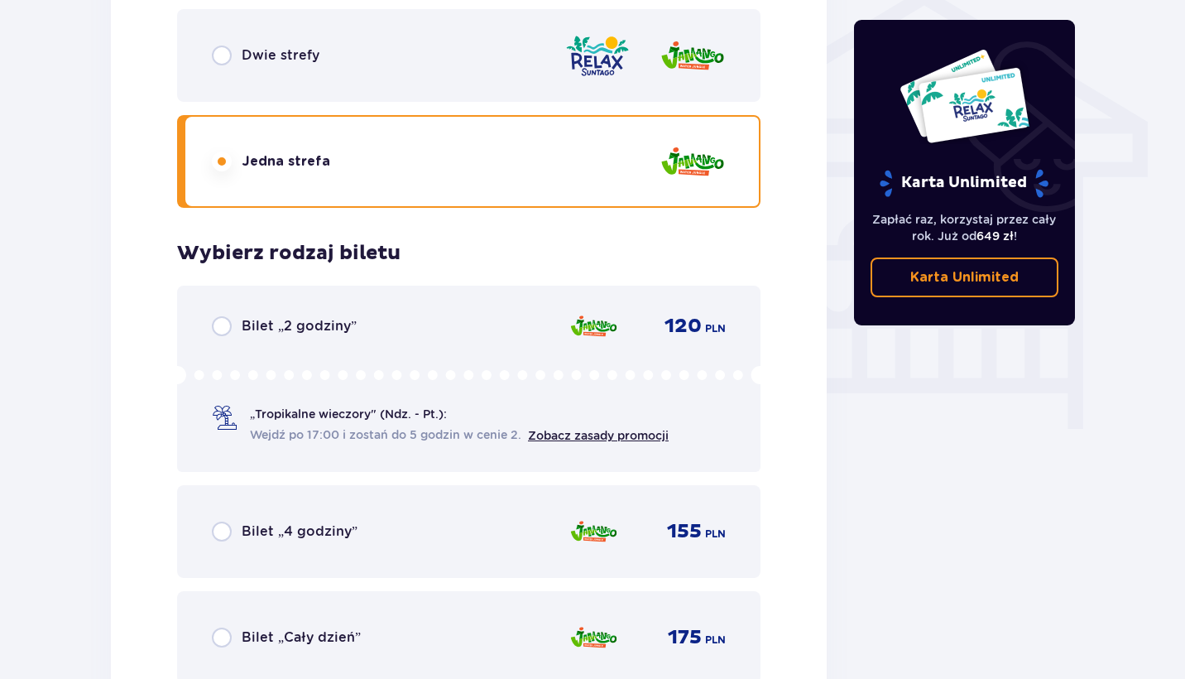
scroll to position [1200, 0]
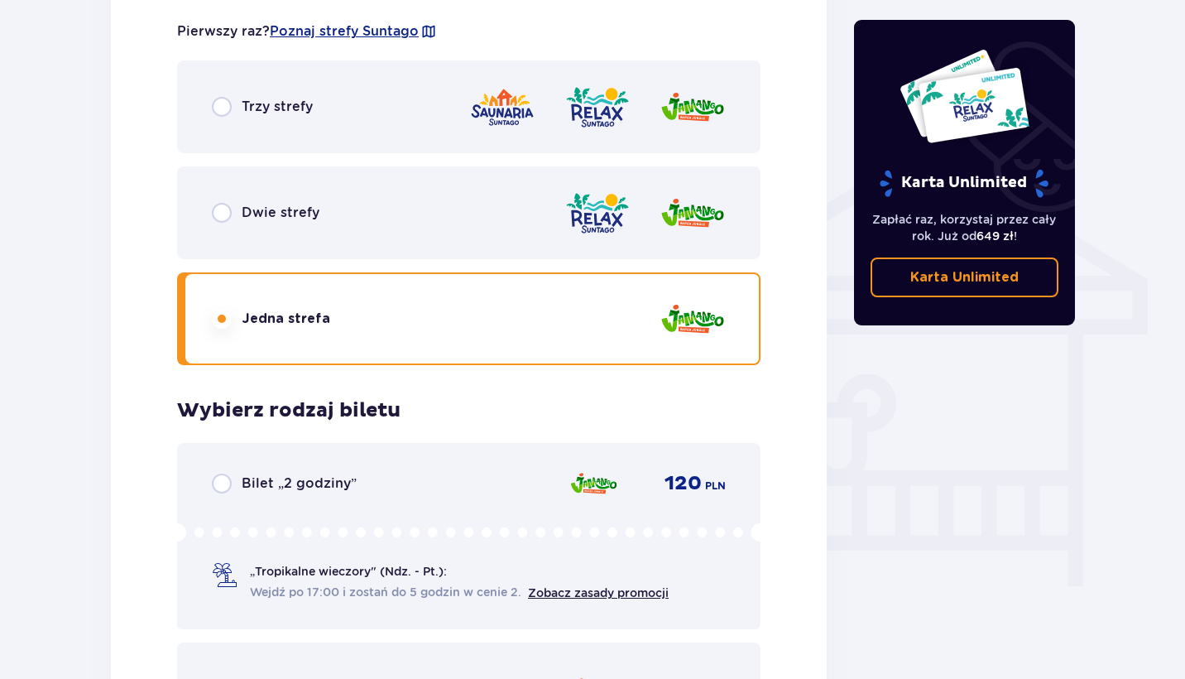
click at [210, 114] on div "Trzy strefy" at bounding box center [469, 106] width 584 height 93
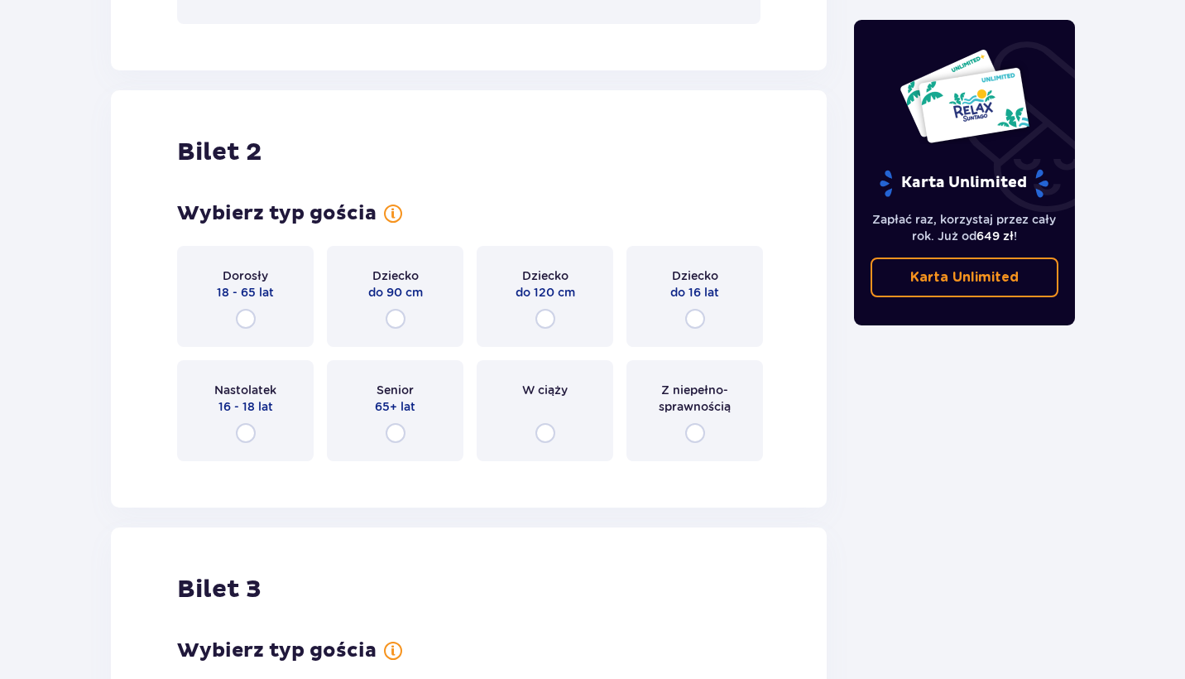
scroll to position [2140, 0]
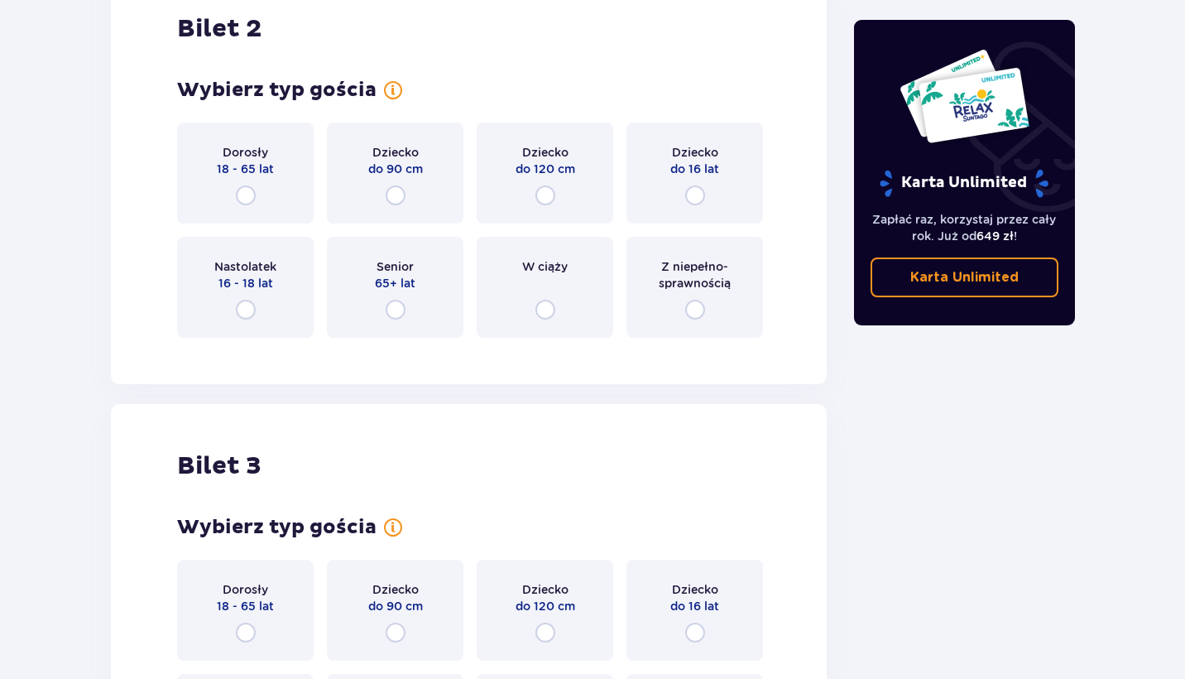
click at [281, 185] on div "Dorosły 18 - 65 lat" at bounding box center [245, 173] width 137 height 101
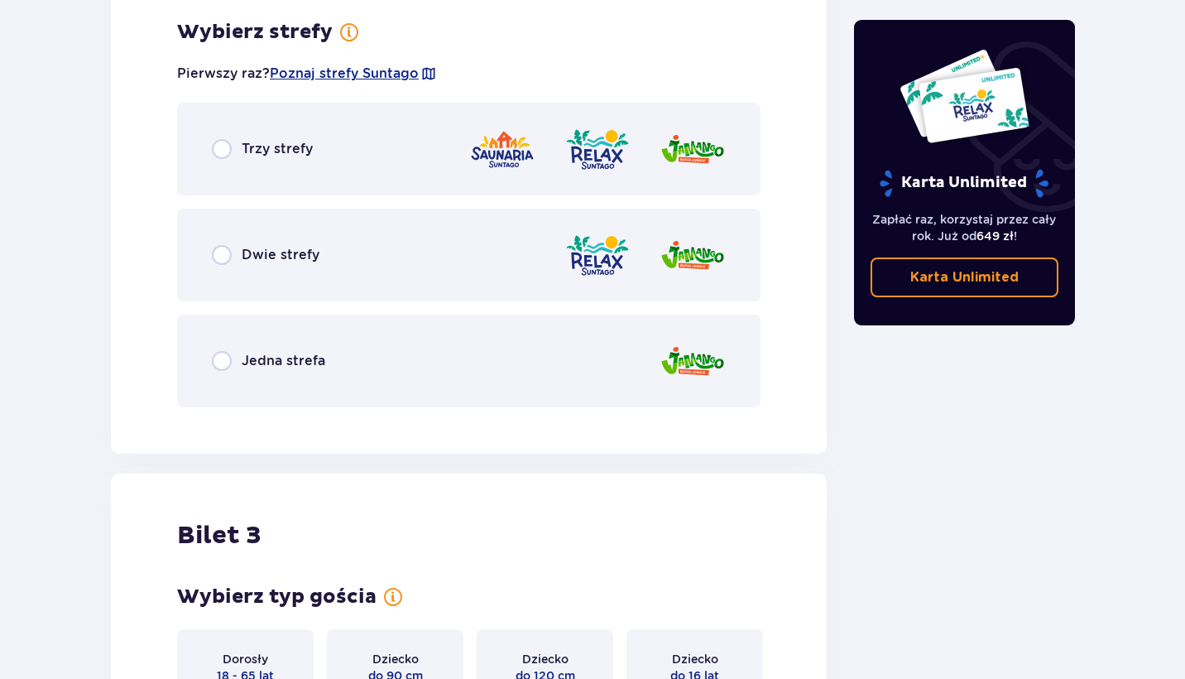
click at [303, 358] on p "Jedna strefa" at bounding box center [284, 361] width 84 height 18
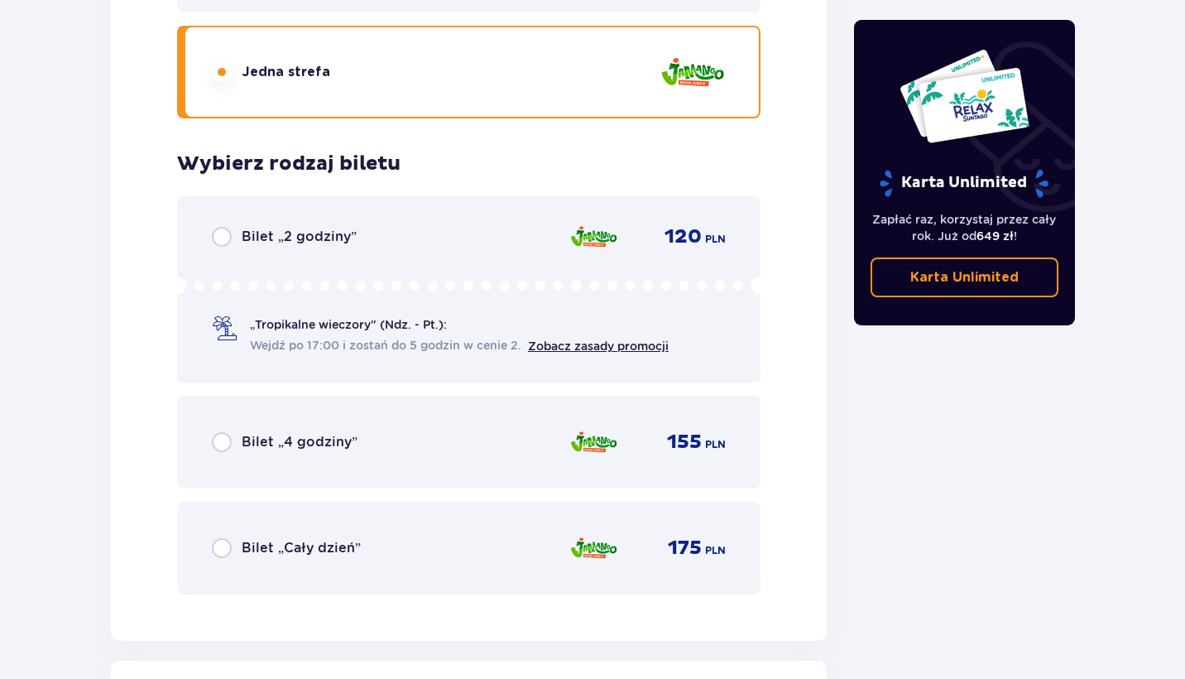
scroll to position [2599, 0]
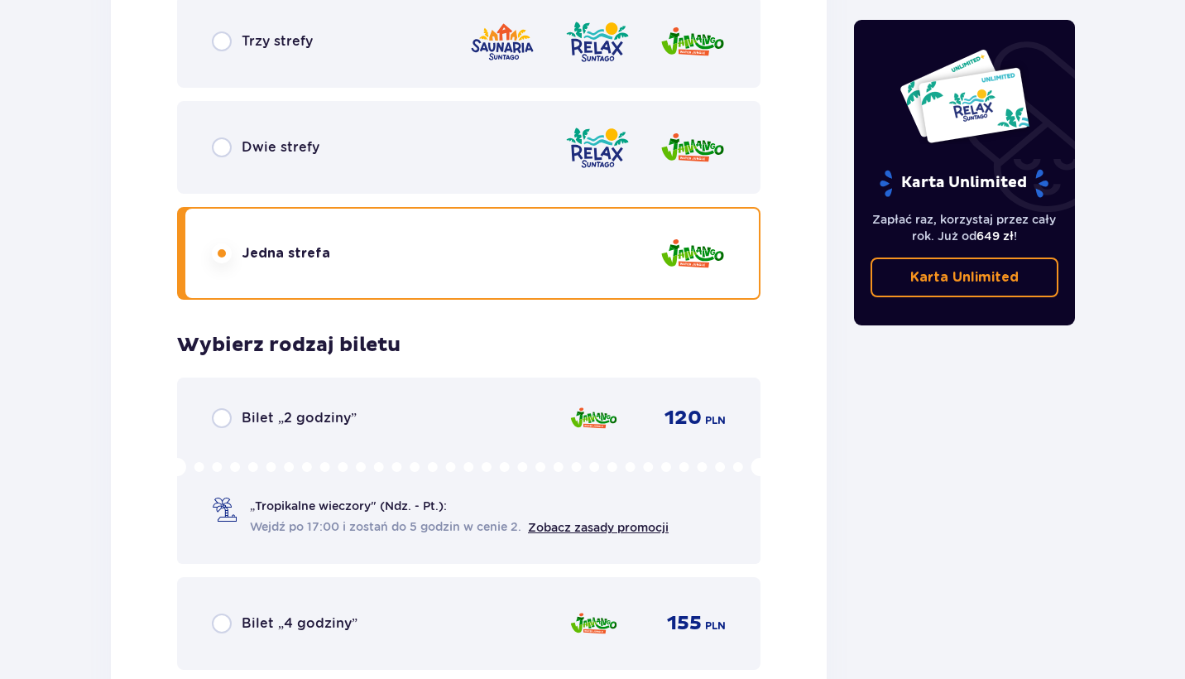
click at [325, 58] on div "Trzy strefy" at bounding box center [469, 41] width 584 height 93
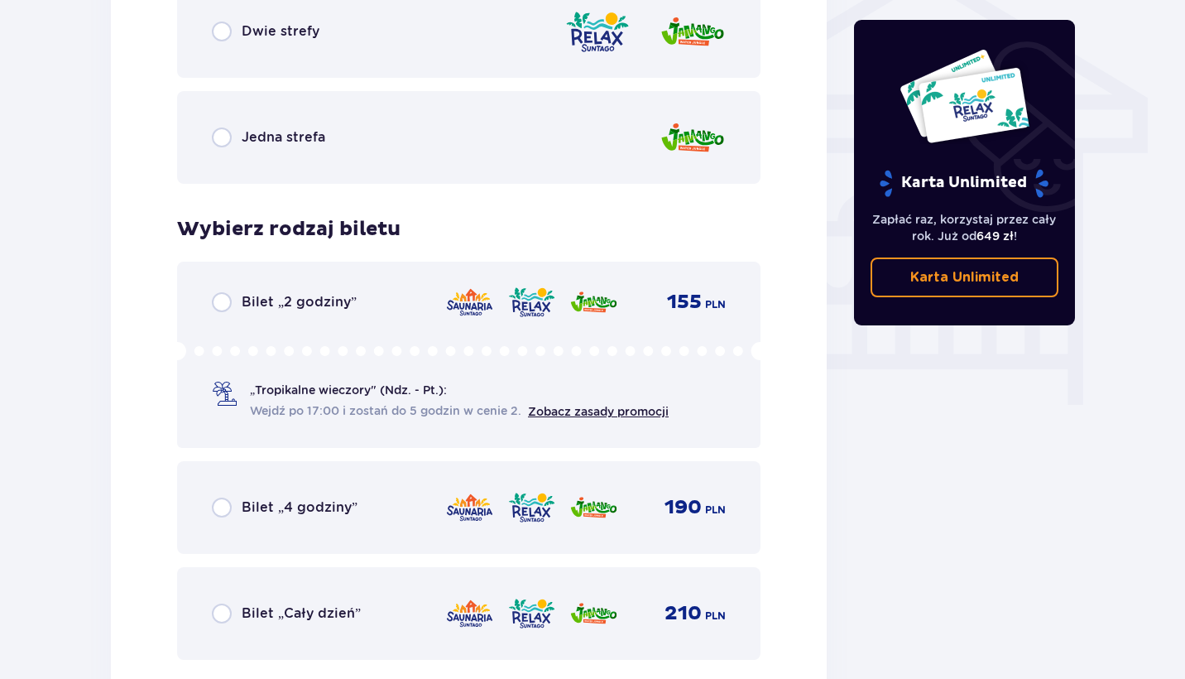
scroll to position [1419, 0]
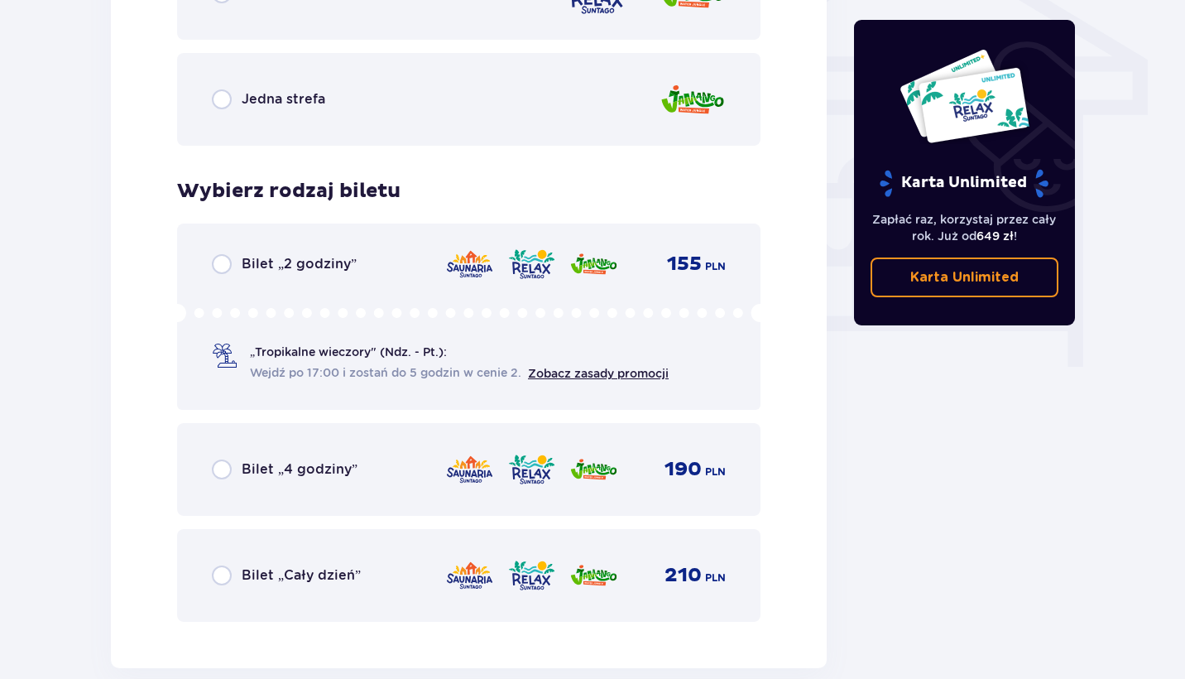
click at [319, 578] on p "Bilet „Cały dzień”" at bounding box center [301, 575] width 119 height 18
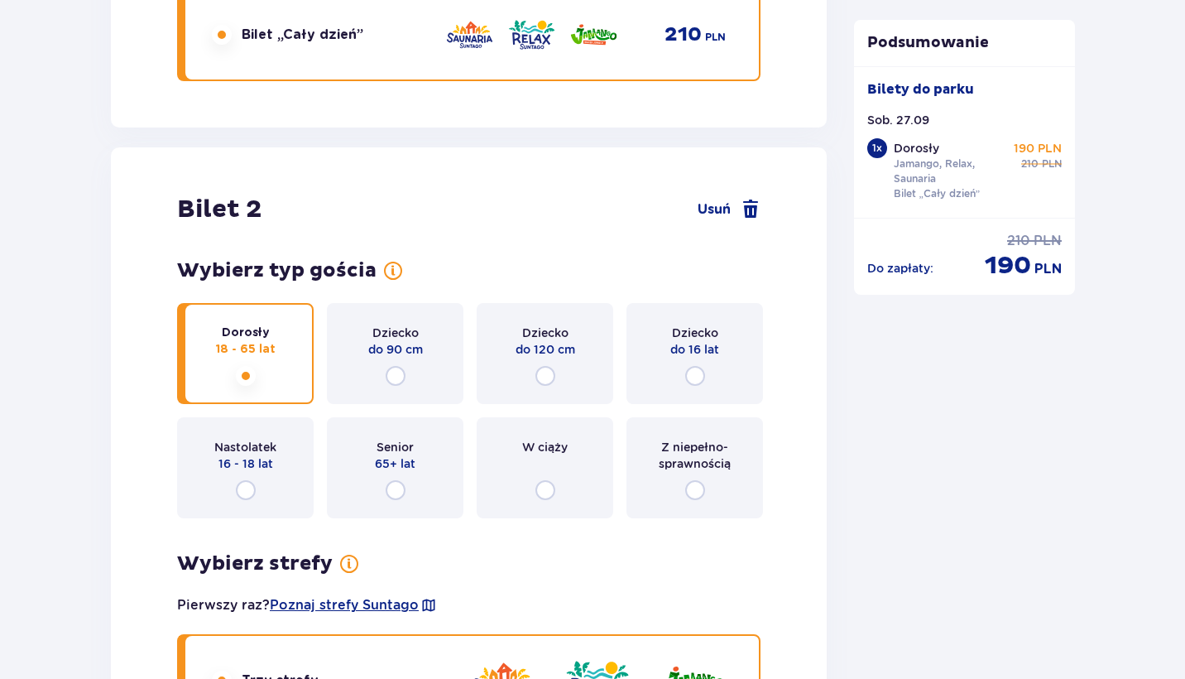
scroll to position [2050, 0]
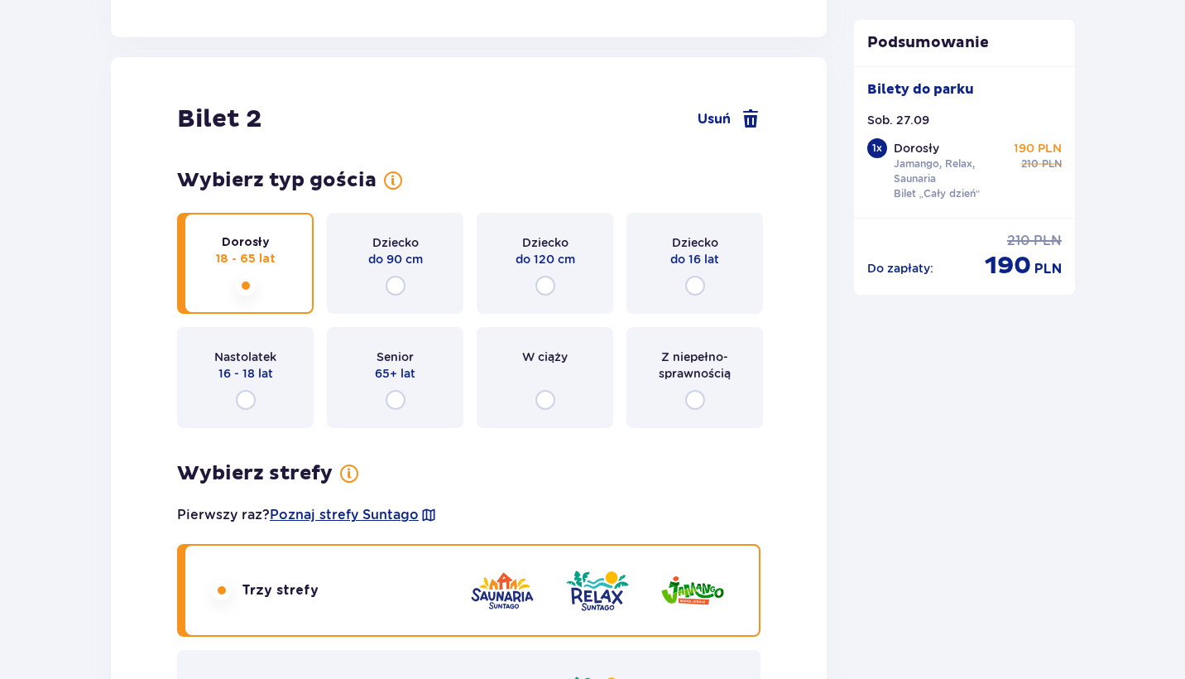
click at [696, 363] on p "Z niepełno­sprawnością" at bounding box center [695, 365] width 107 height 33
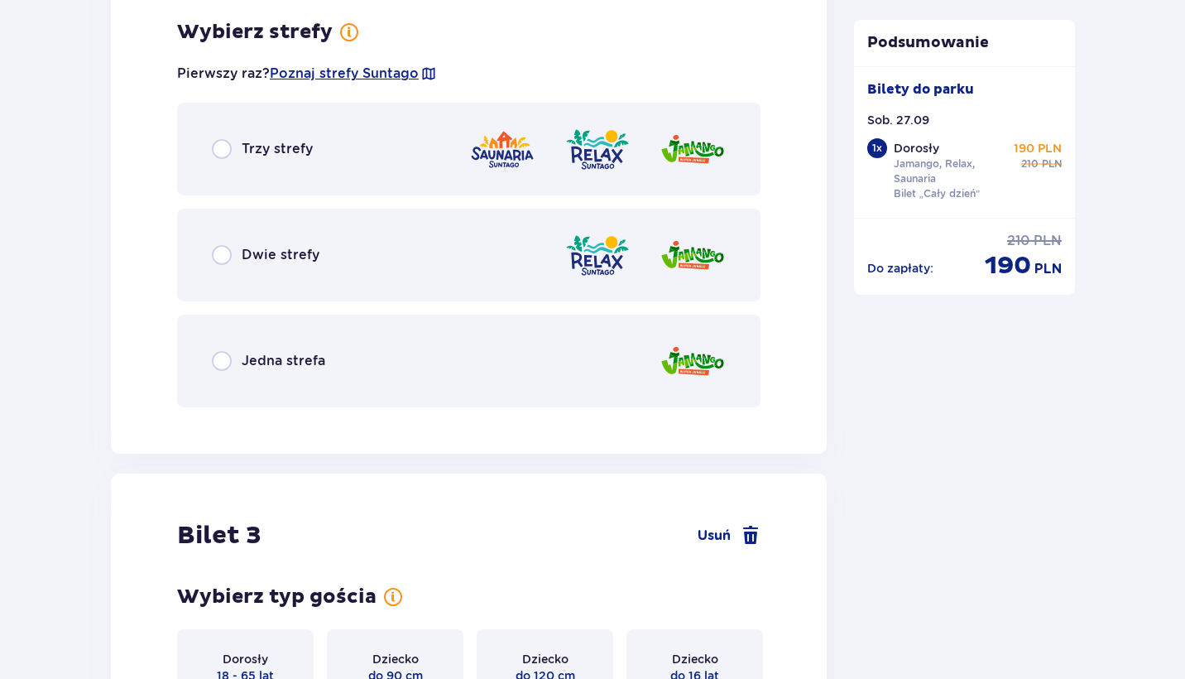
click at [696, 363] on img at bounding box center [693, 361] width 66 height 47
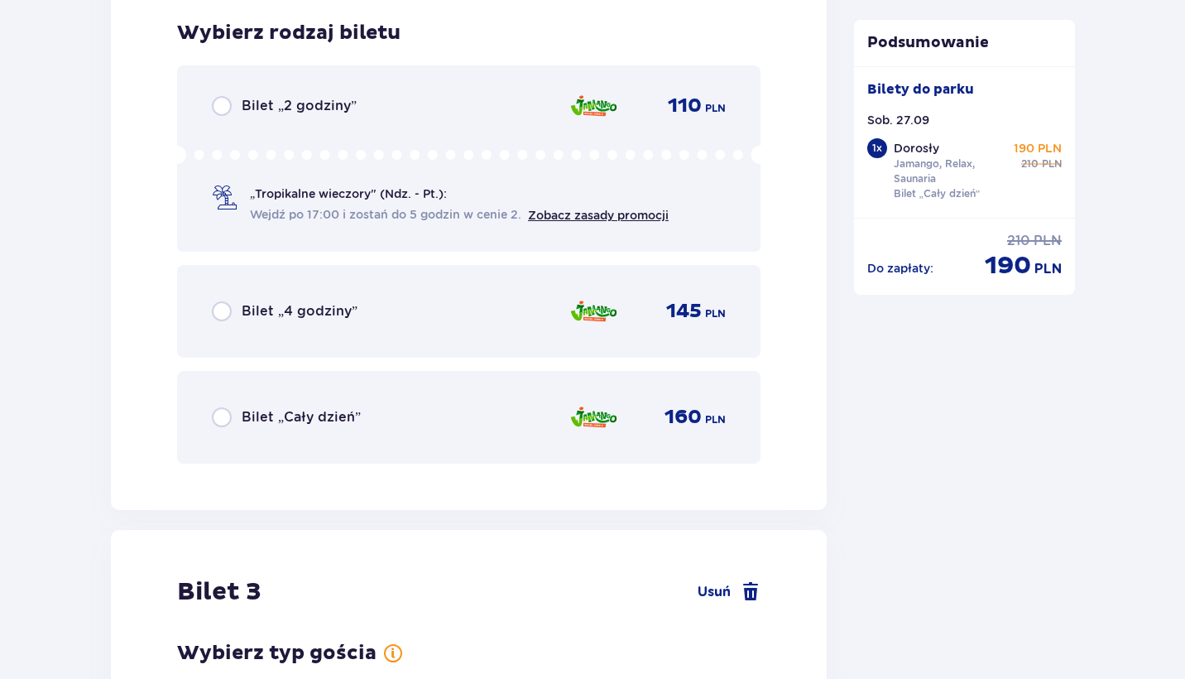
scroll to position [2700, 0]
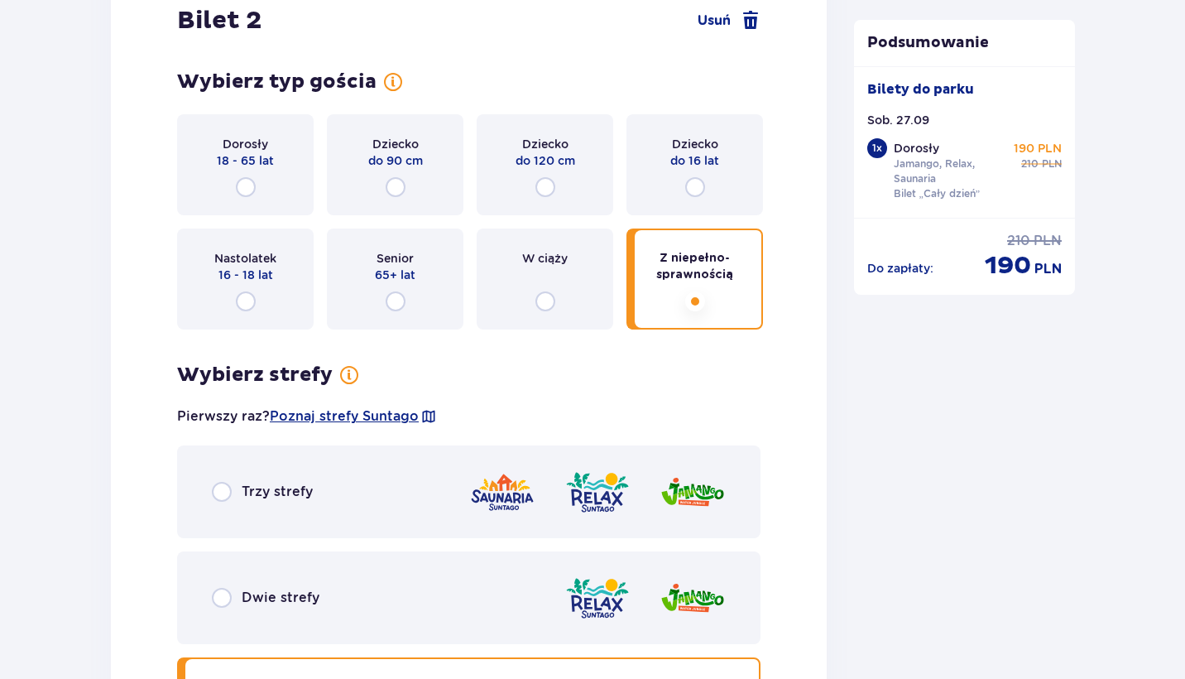
click at [264, 156] on p "18 - 65 lat" at bounding box center [245, 160] width 57 height 17
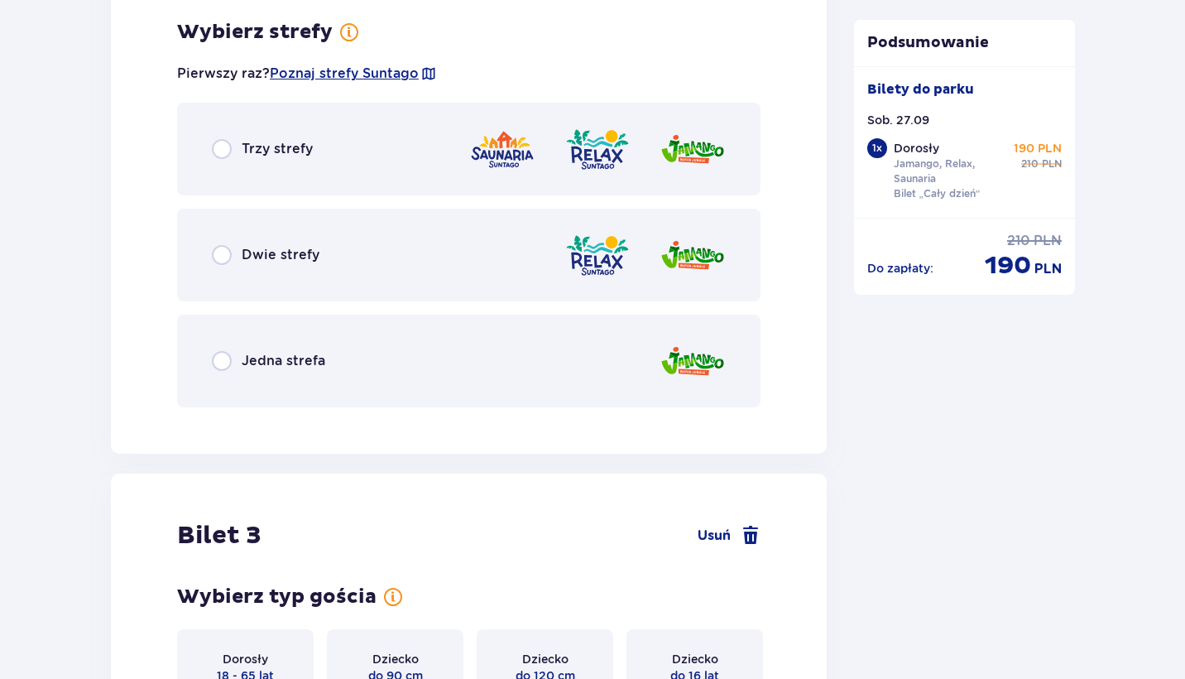
click at [322, 135] on div "Trzy strefy" at bounding box center [469, 149] width 584 height 93
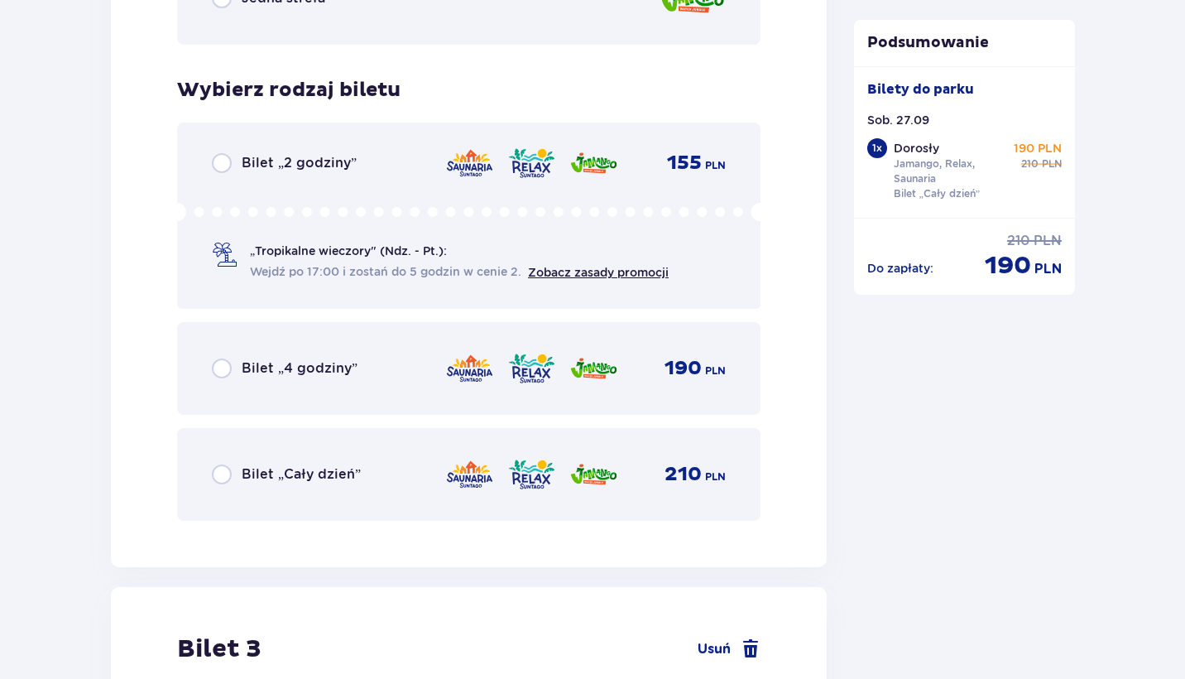
scroll to position [2911, 0]
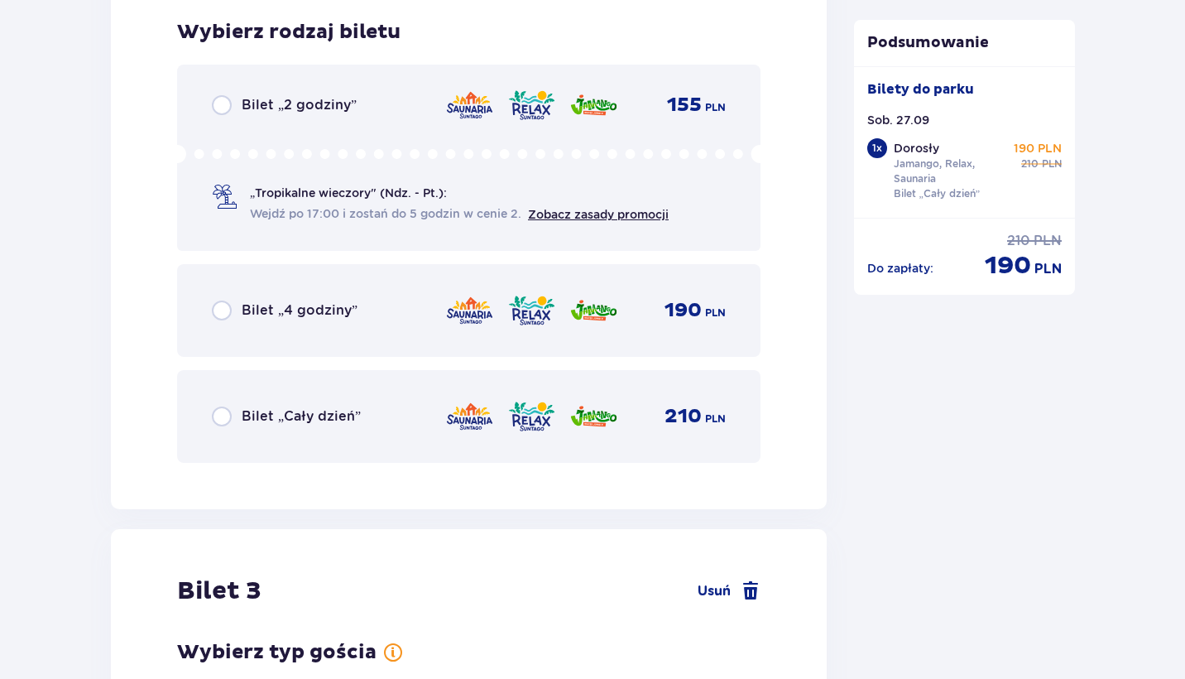
click at [342, 417] on p "Bilet „Cały dzień”" at bounding box center [301, 416] width 119 height 18
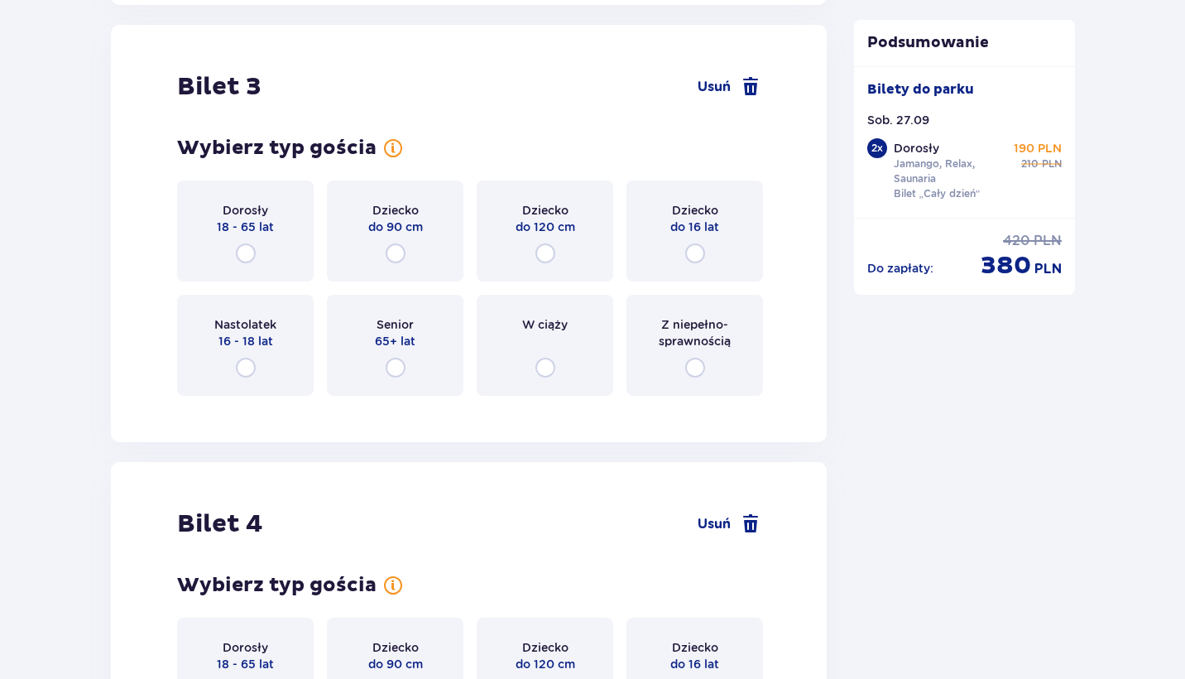
scroll to position [3421, 0]
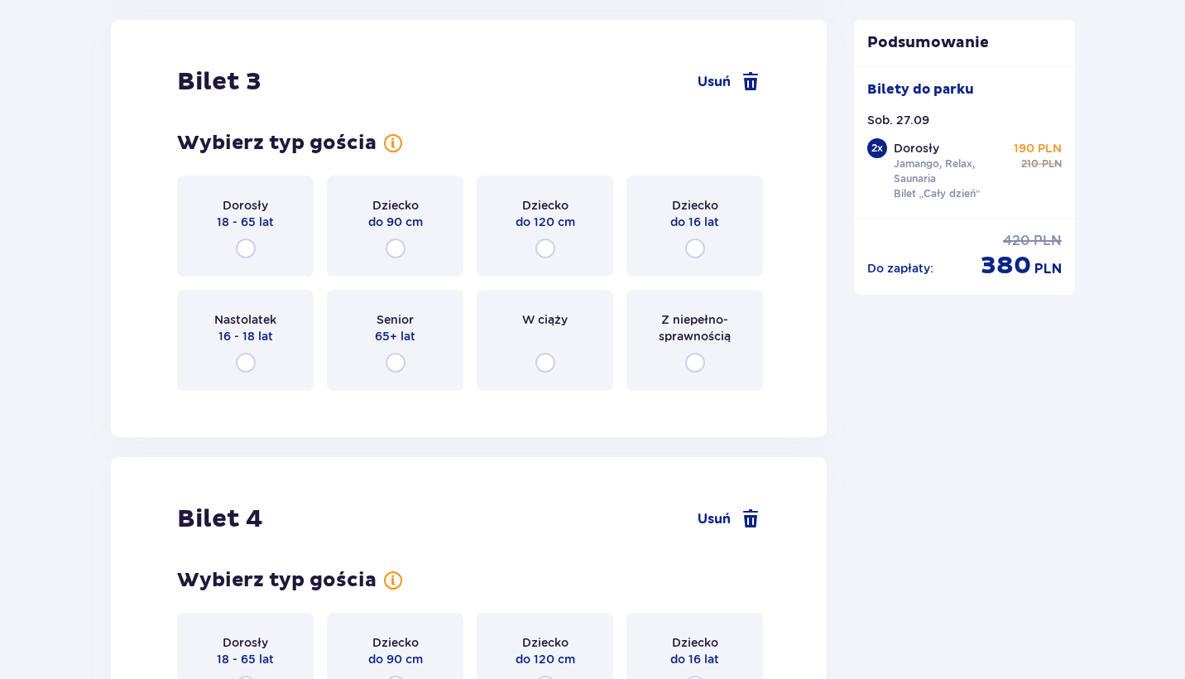
click at [261, 265] on div "Dorosły 18 - 65 lat" at bounding box center [245, 225] width 137 height 101
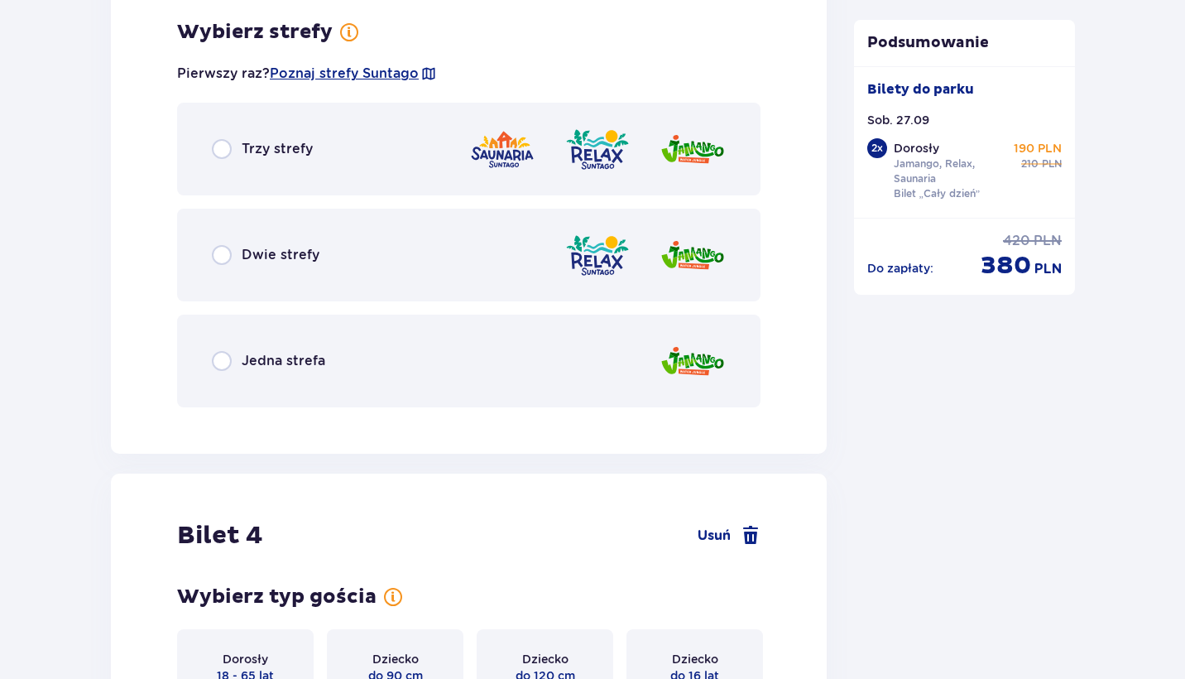
click at [312, 151] on div "Trzy strefy" at bounding box center [469, 149] width 584 height 93
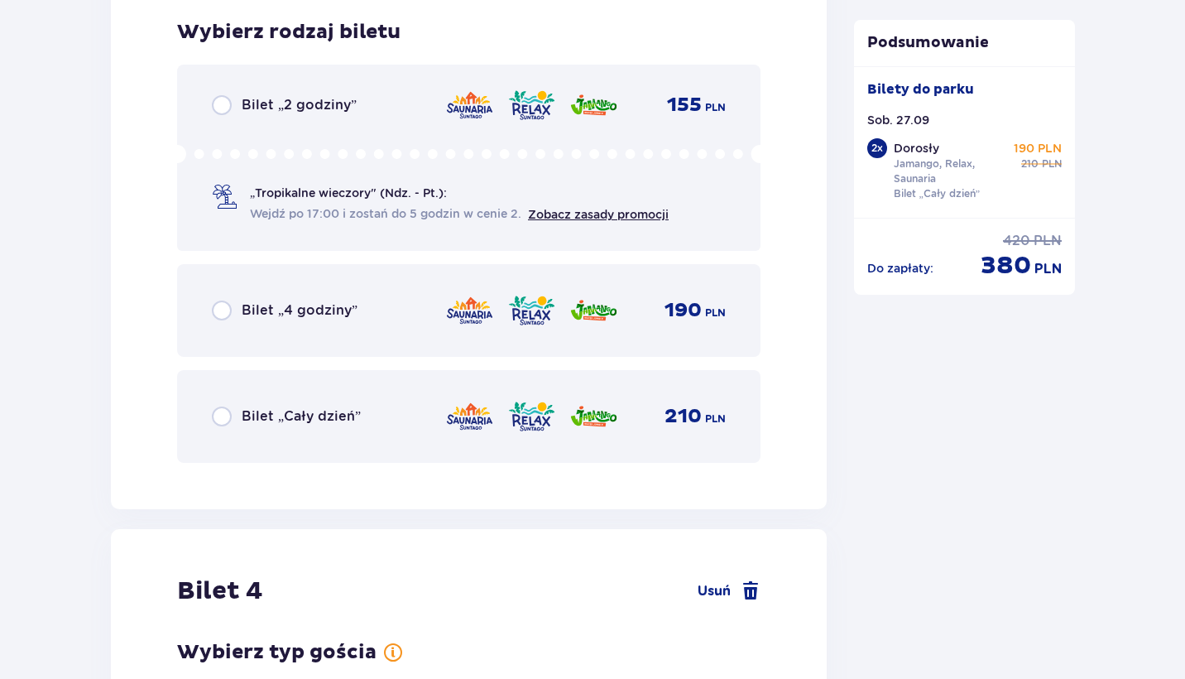
click at [290, 430] on div "Bilet „Cały dzień” 210 PLN" at bounding box center [469, 416] width 514 height 35
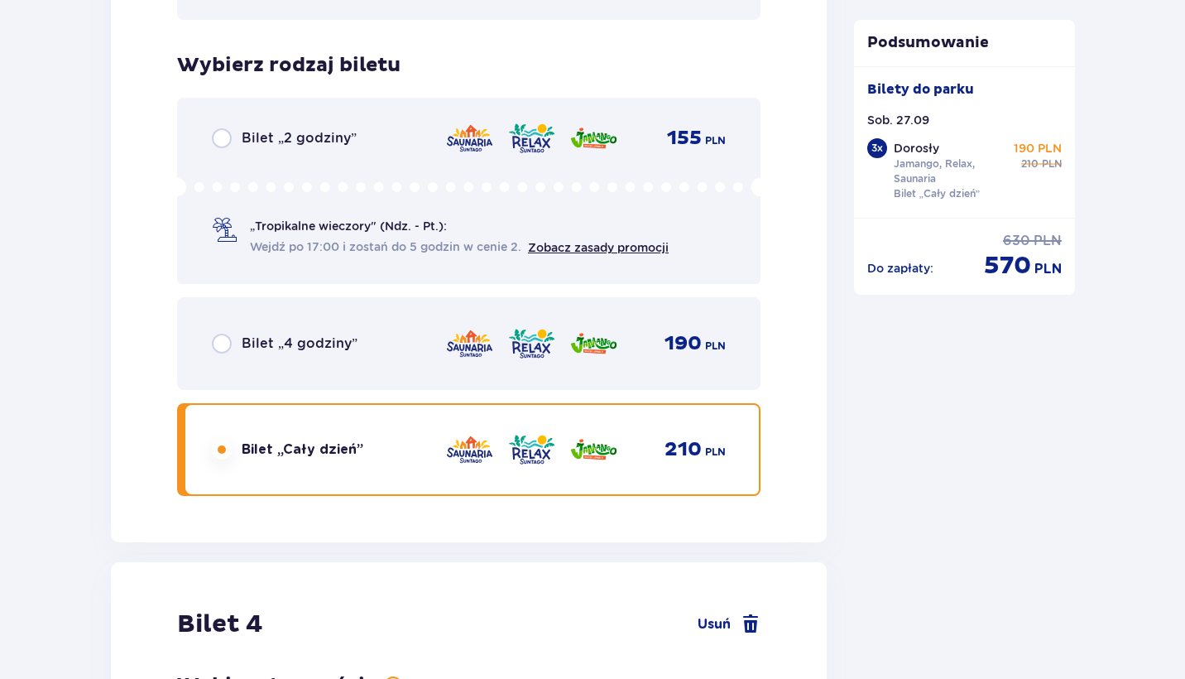
scroll to position [4252, 0]
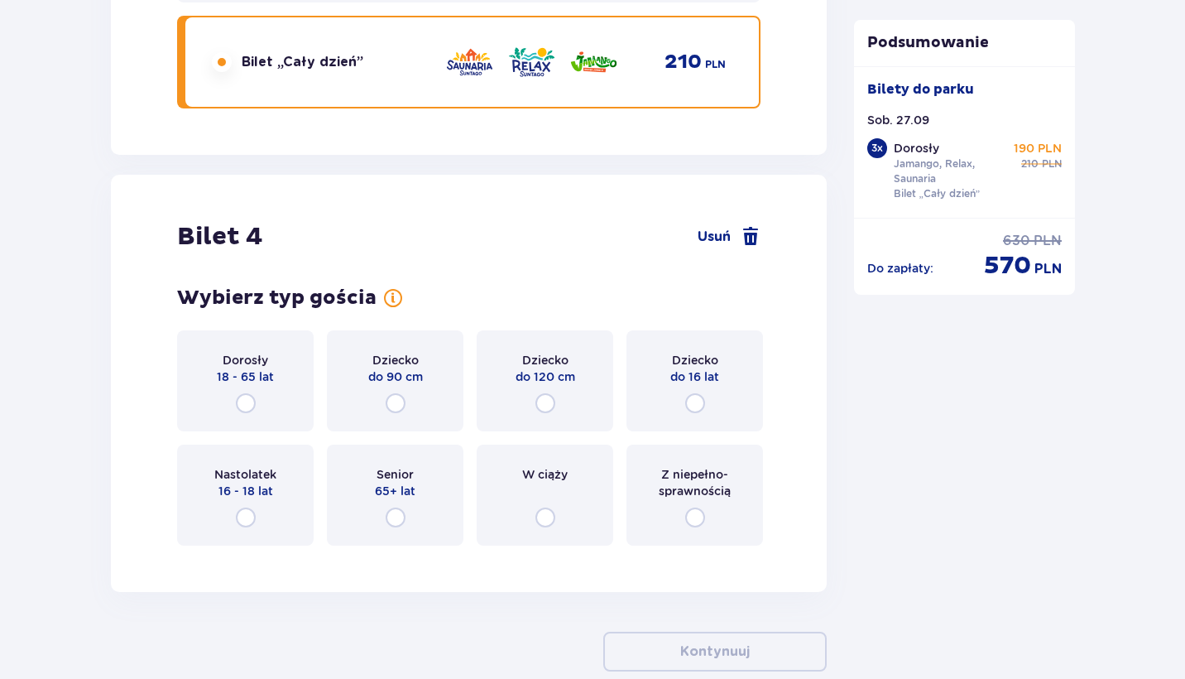
click at [263, 401] on div "Dorosły 18 - 65 lat" at bounding box center [245, 380] width 137 height 101
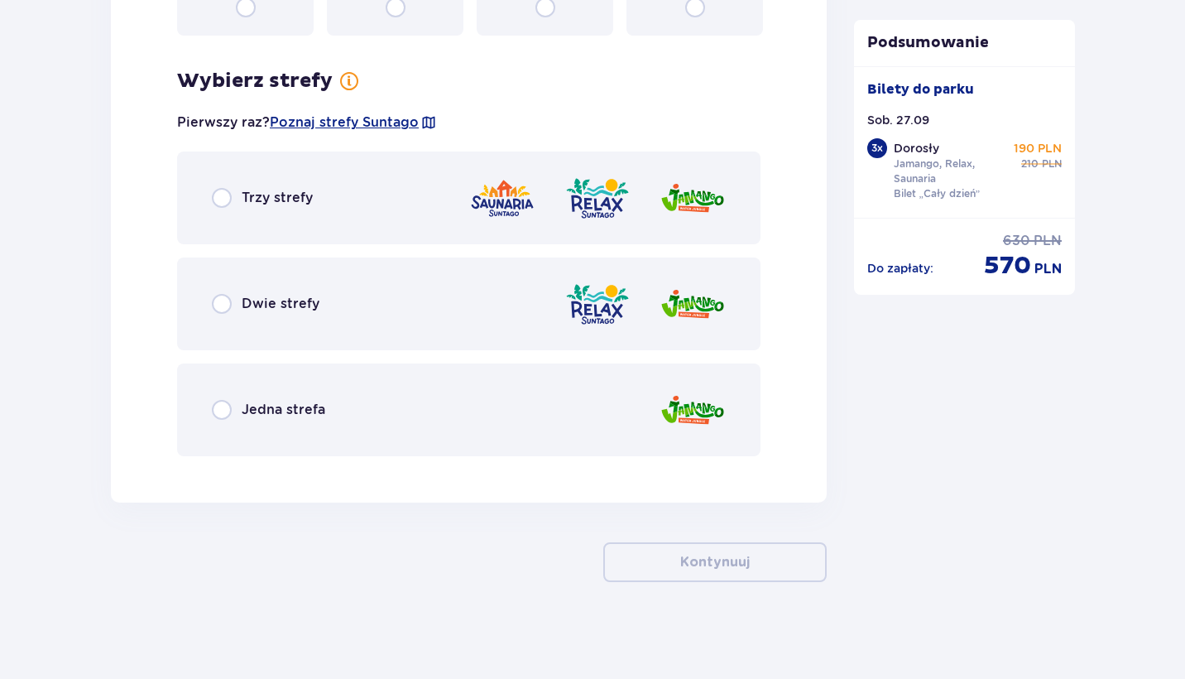
scroll to position [5112, 0]
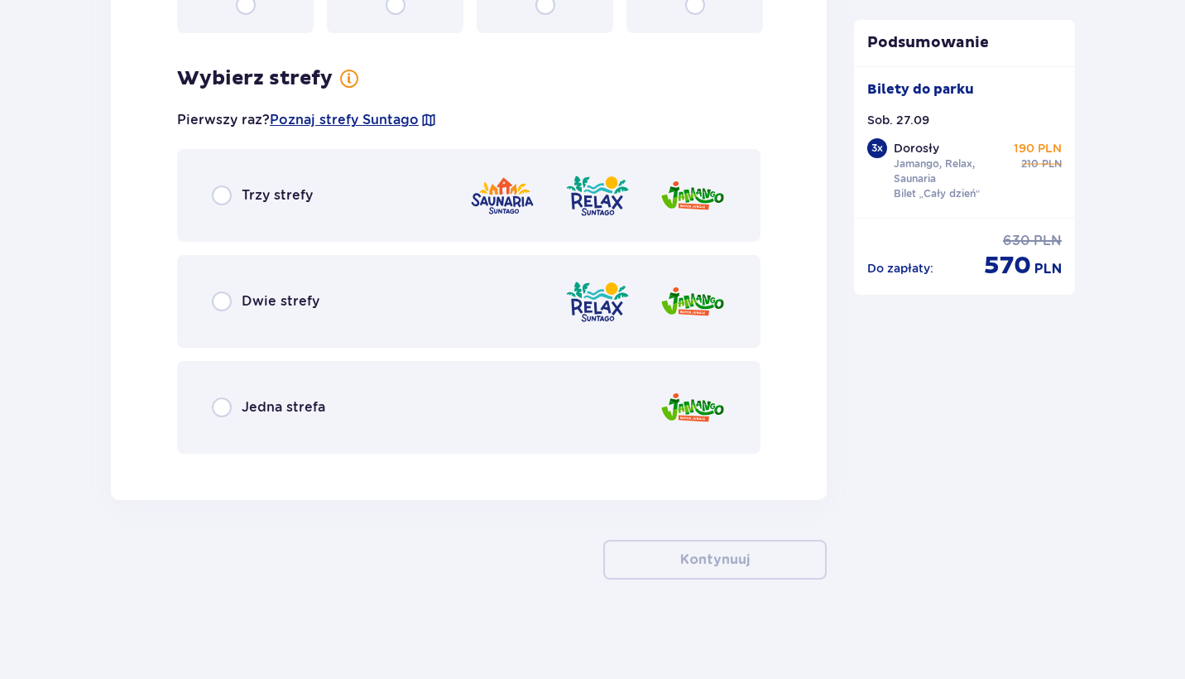
click at [429, 189] on div "Trzy strefy" at bounding box center [469, 195] width 584 height 93
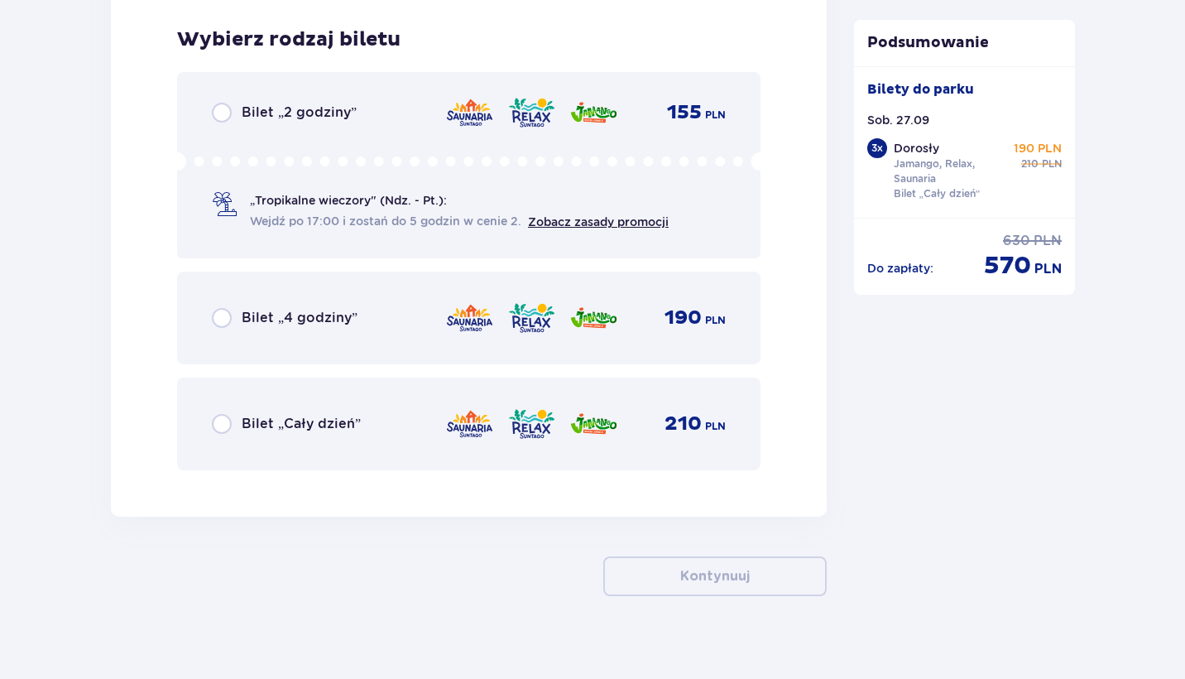
scroll to position [5579, 0]
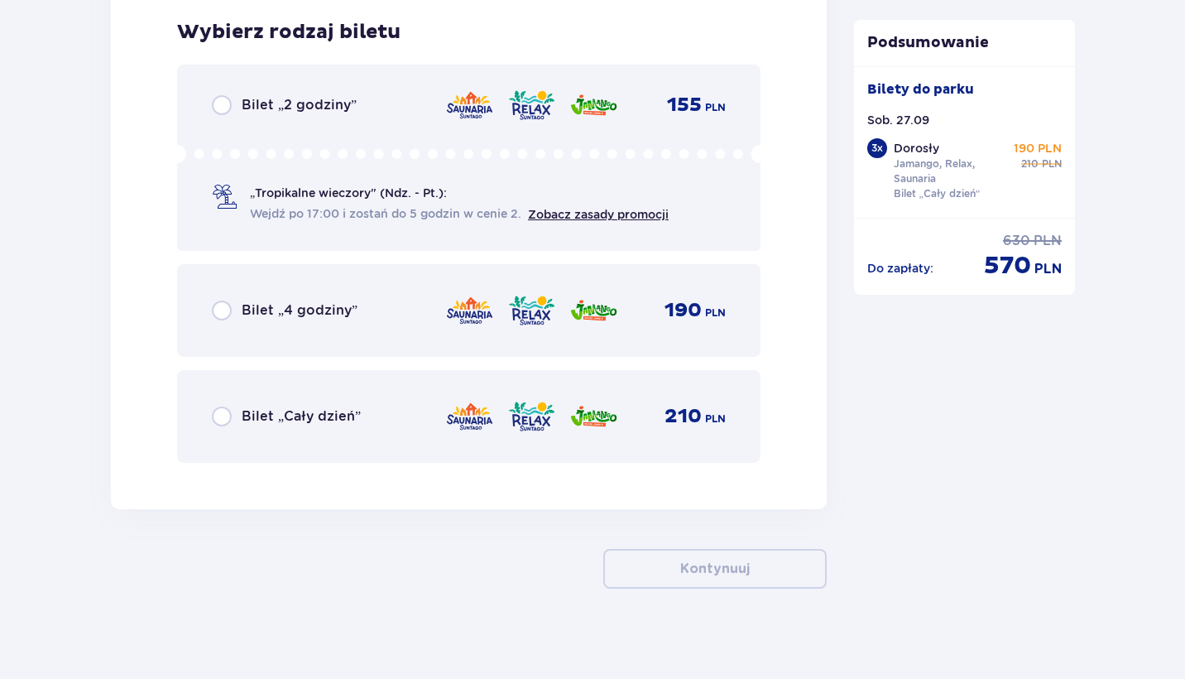
click at [309, 406] on div "Bilet „Cały dzień” 210 PLN" at bounding box center [469, 416] width 514 height 35
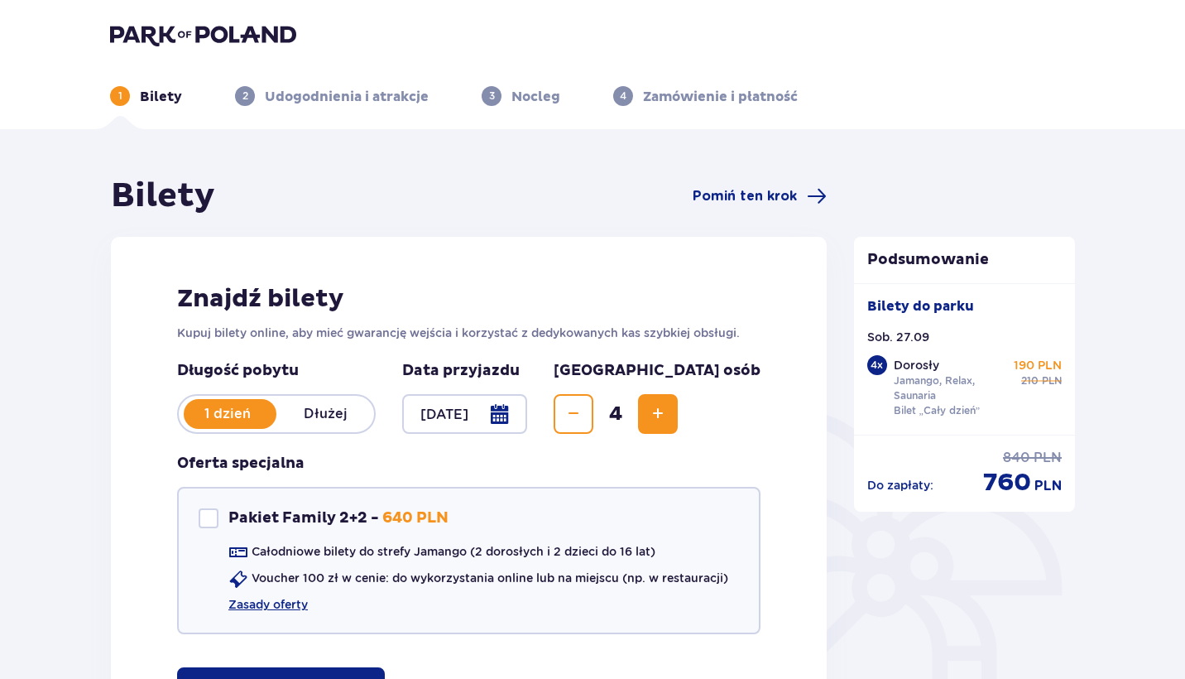
scroll to position [0, 0]
